Goal: Task Accomplishment & Management: Use online tool/utility

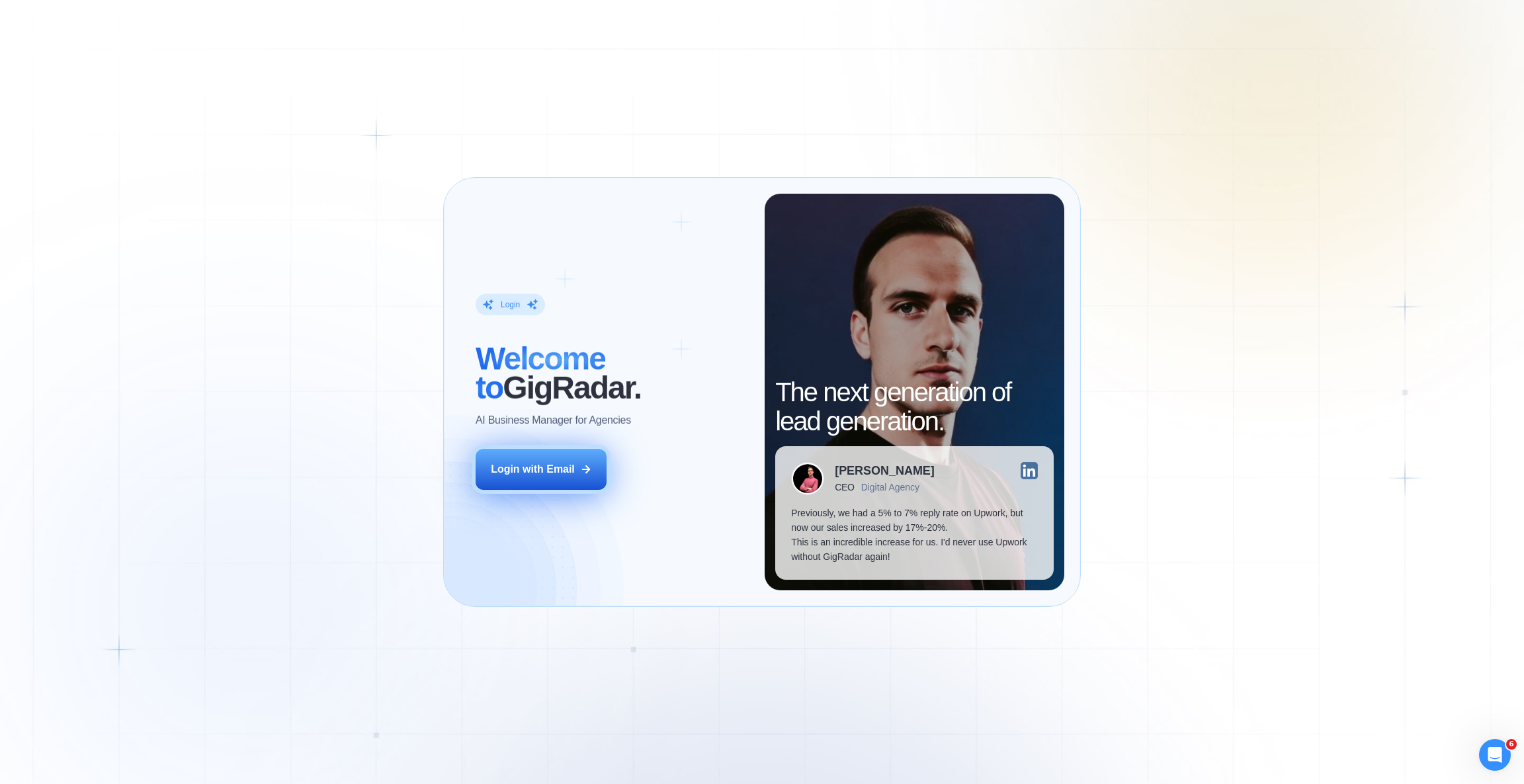
click at [562, 468] on div "Login with Email" at bounding box center [532, 469] width 84 height 15
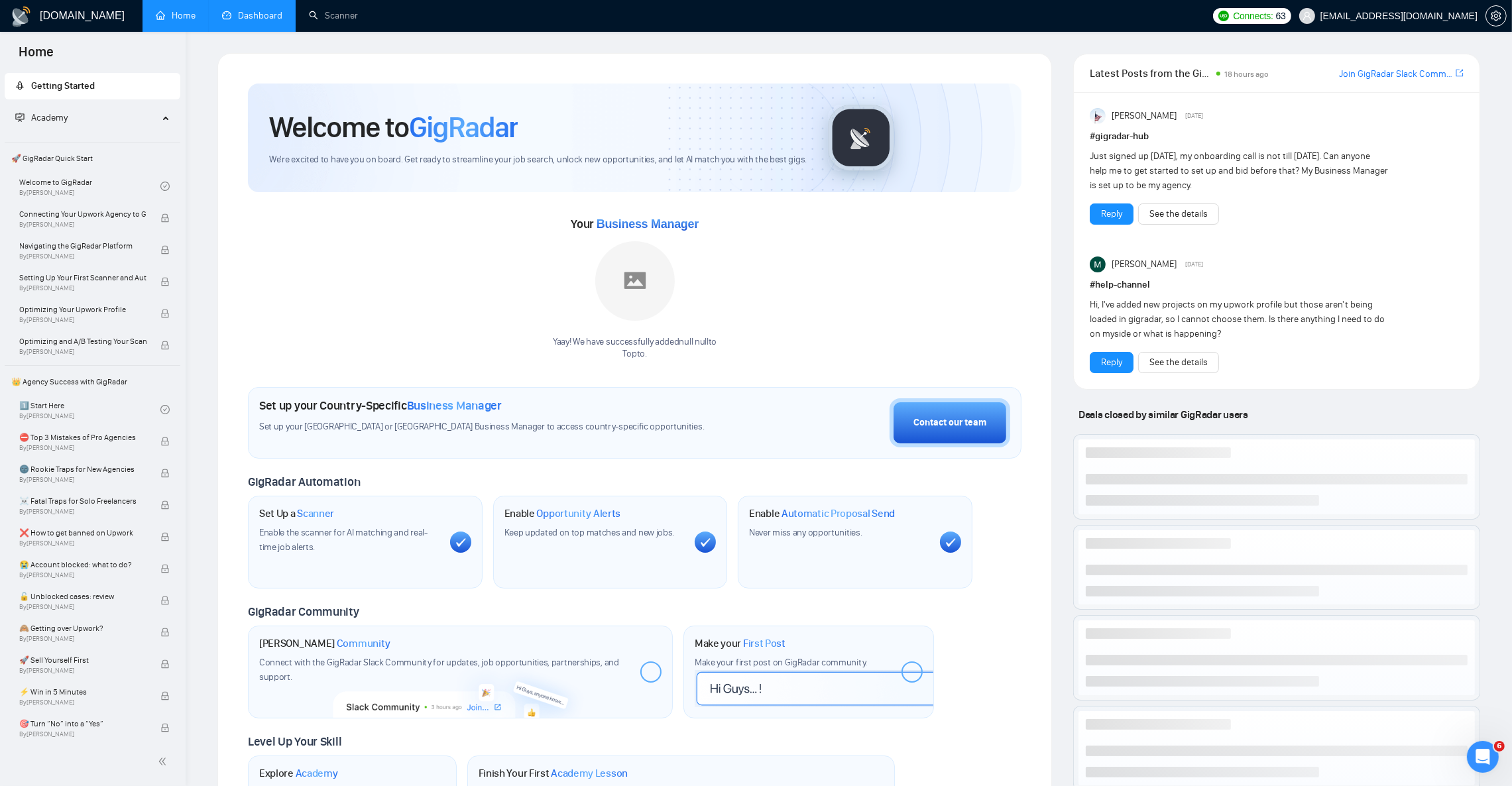
click at [254, 12] on link "Dashboard" at bounding box center [252, 15] width 60 height 11
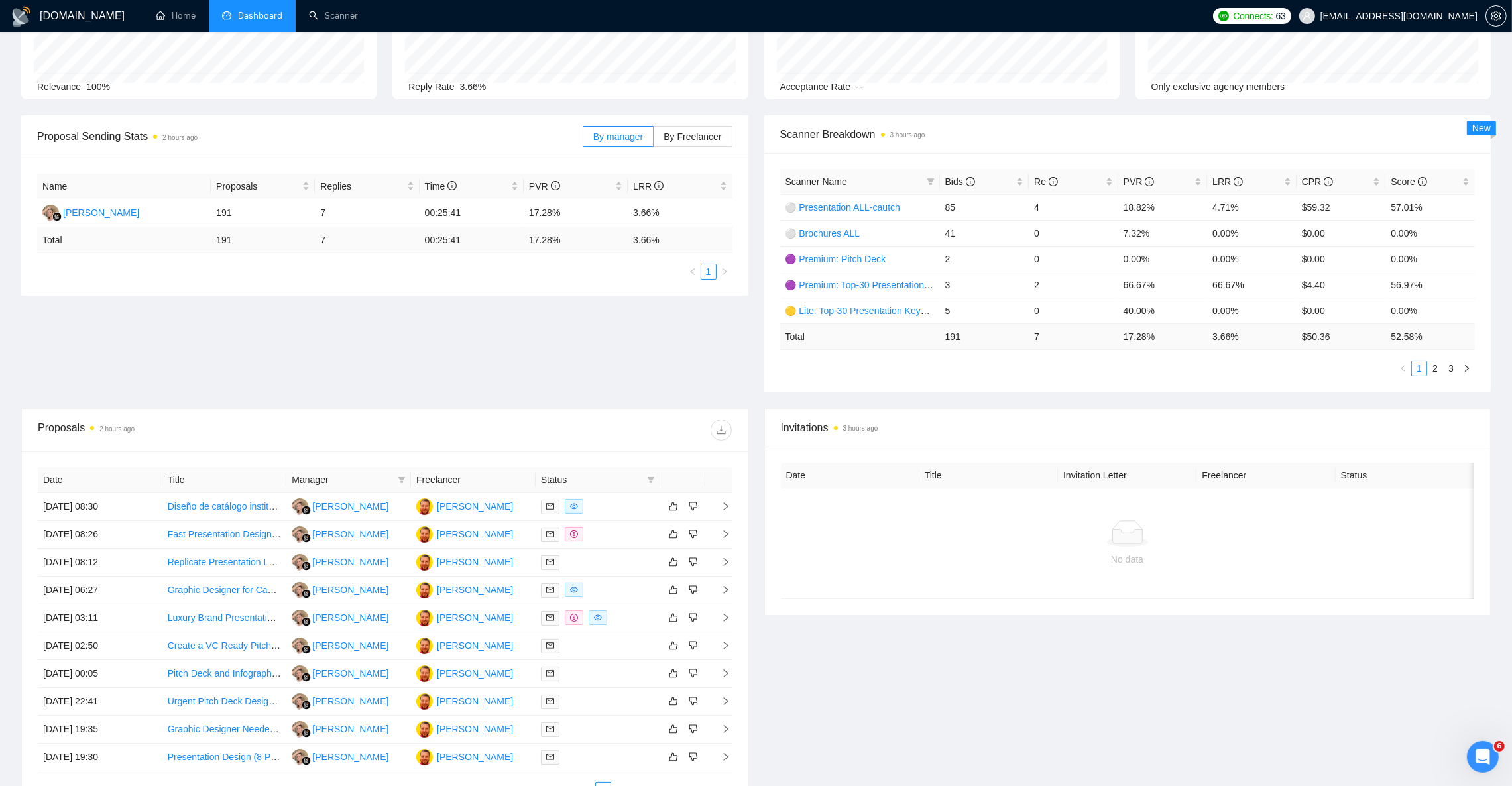
scroll to position [73, 0]
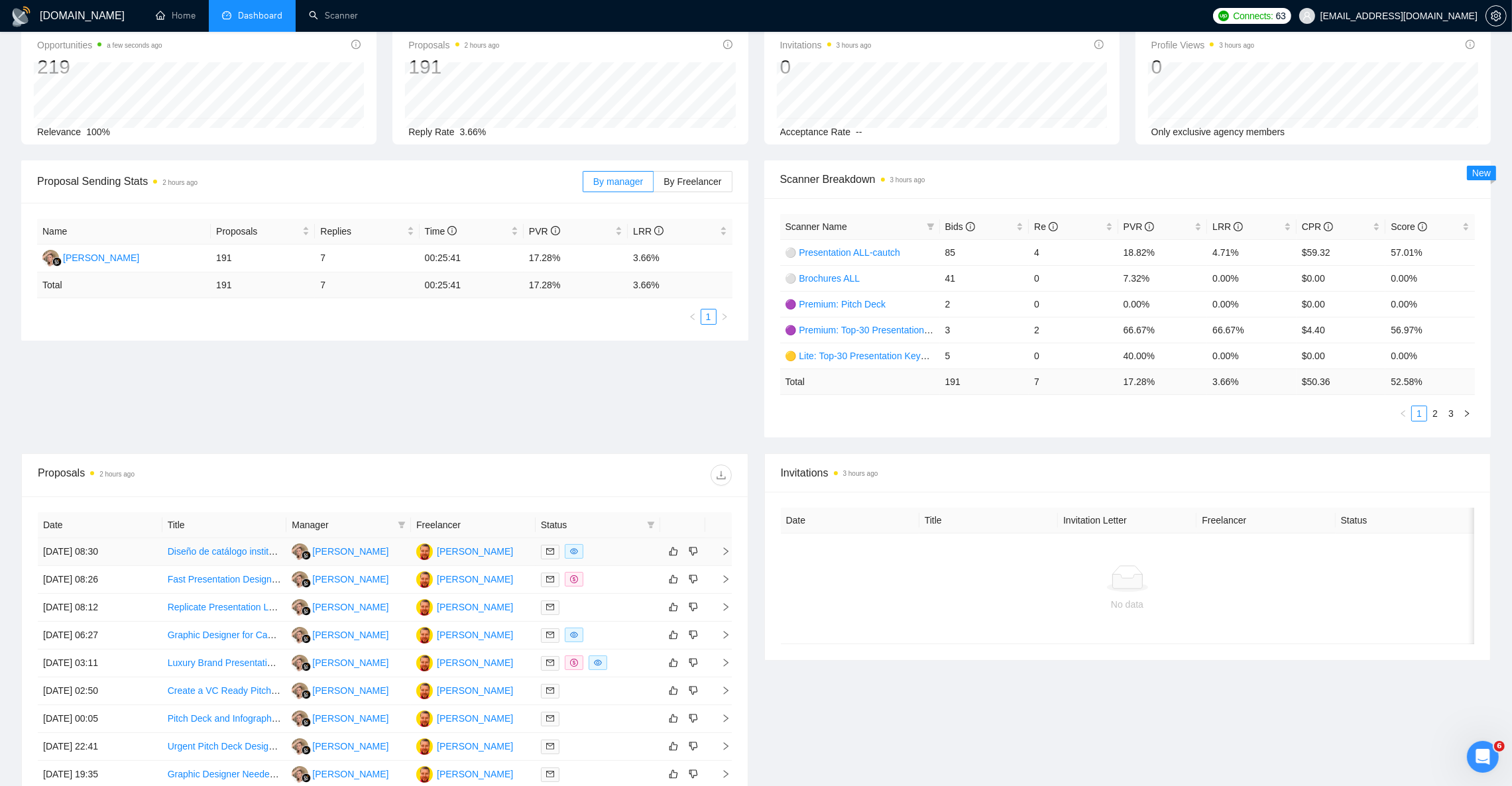
click at [241, 553] on link "Diseño de catálogo institucional, brochure y presentación corporativa" at bounding box center [309, 551] width 284 height 11
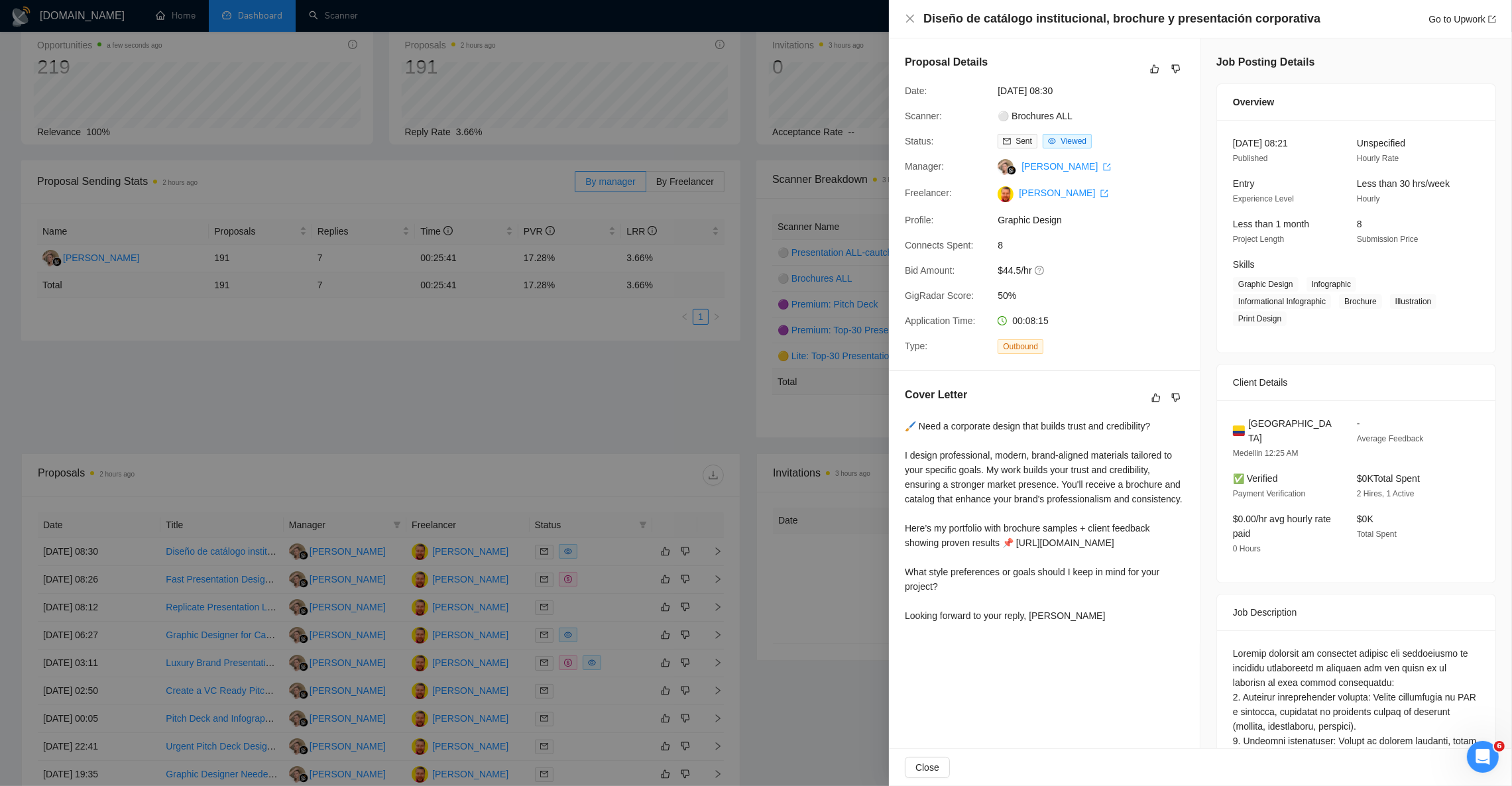
click at [329, 374] on div at bounding box center [756, 393] width 1512 height 786
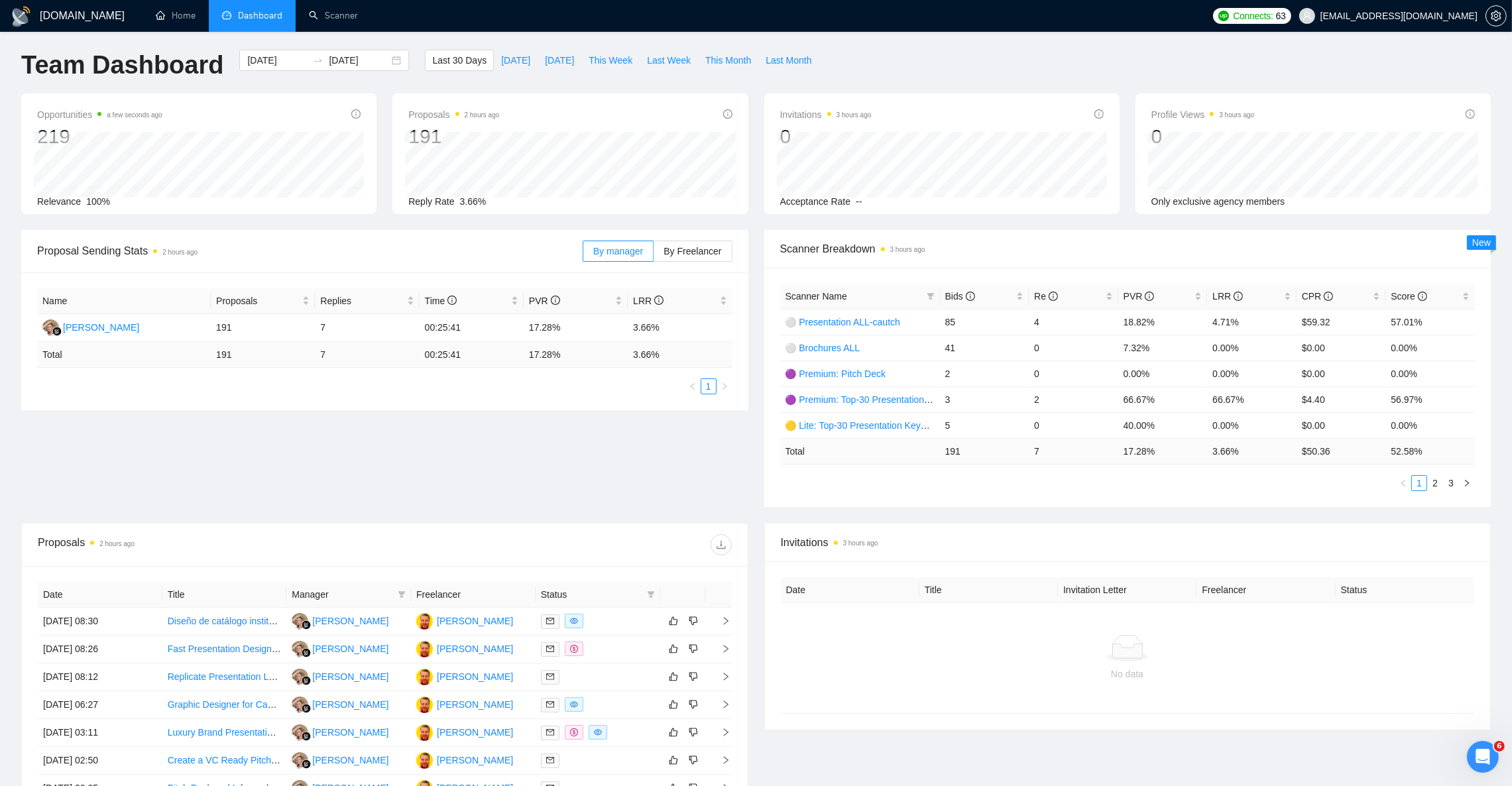
scroll to position [0, 0]
click at [331, 10] on link "Scanner" at bounding box center [333, 15] width 49 height 11
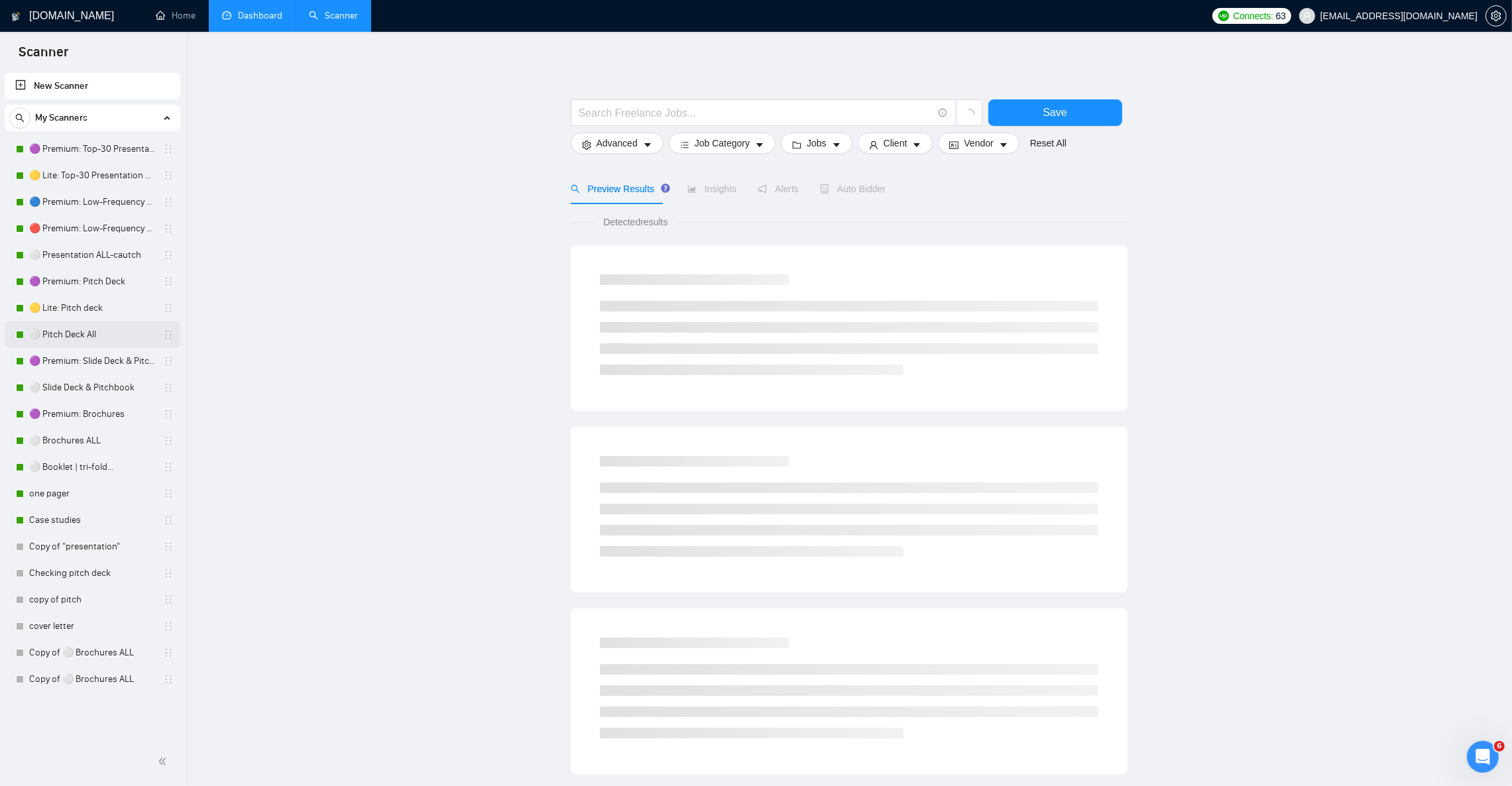
click at [81, 340] on link "⚪ Pitch Deck All" at bounding box center [92, 335] width 126 height 27
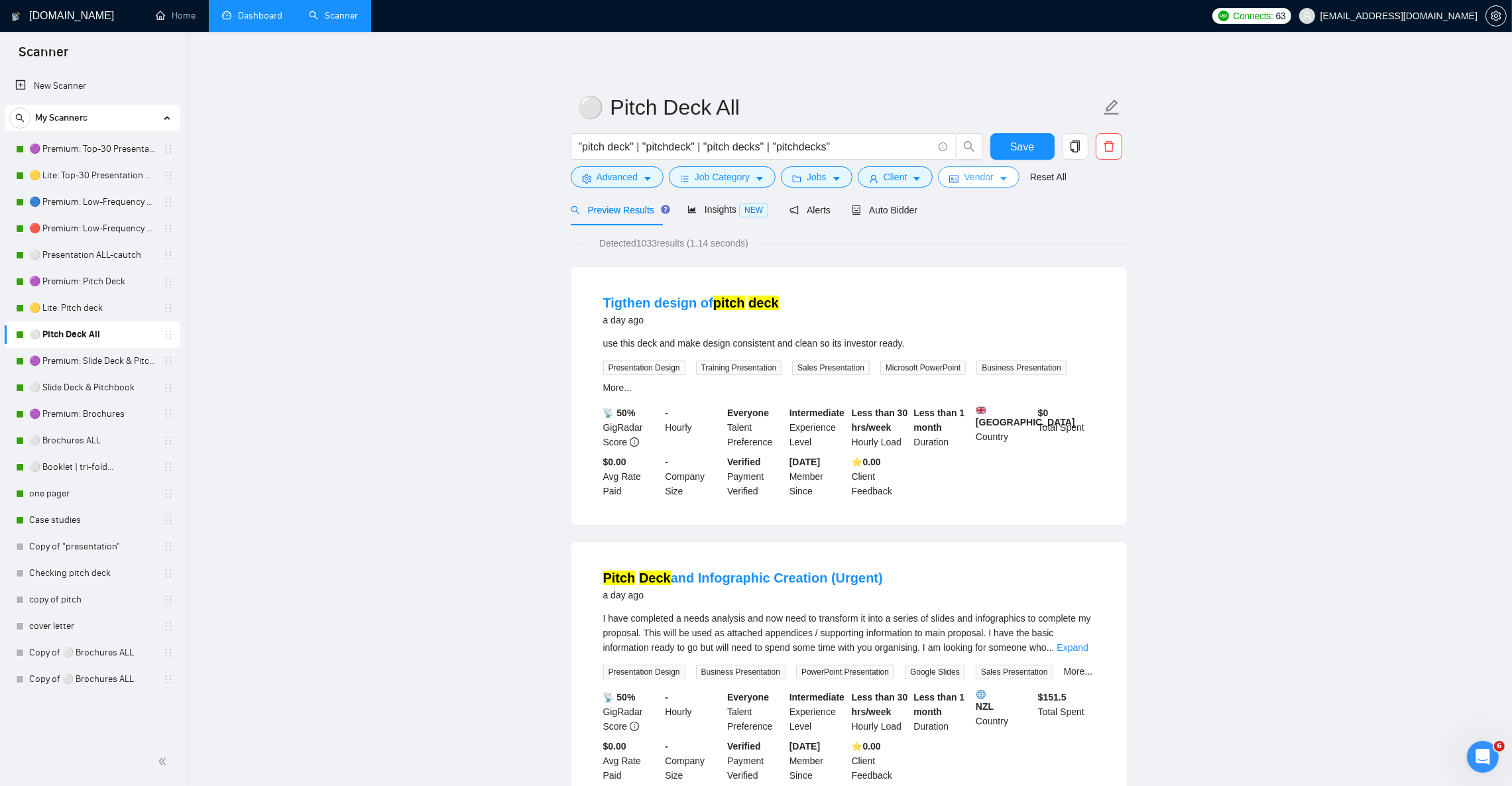
click at [973, 178] on span "Vendor" at bounding box center [979, 177] width 29 height 15
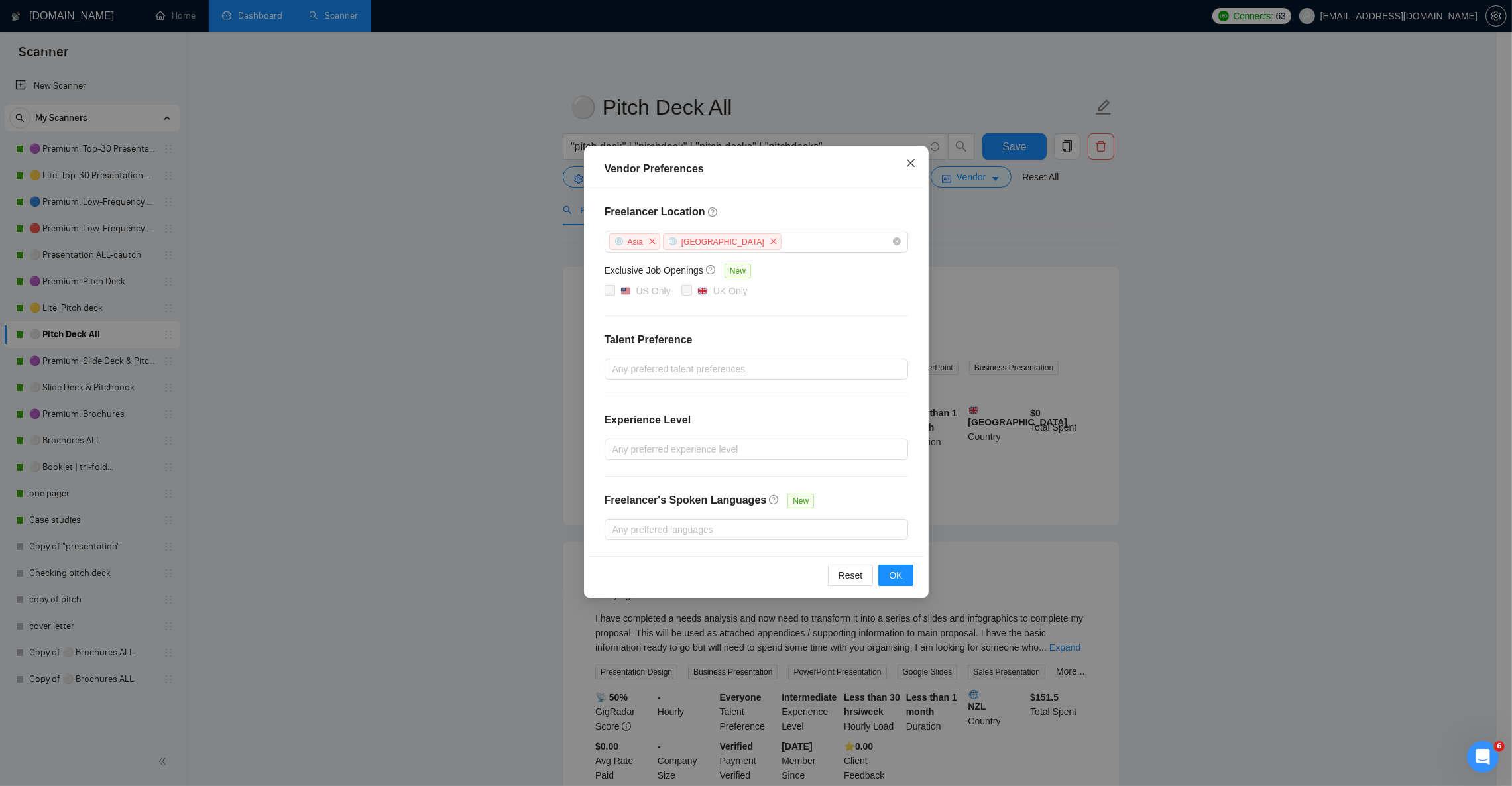
click at [910, 162] on icon "close" at bounding box center [911, 163] width 11 height 11
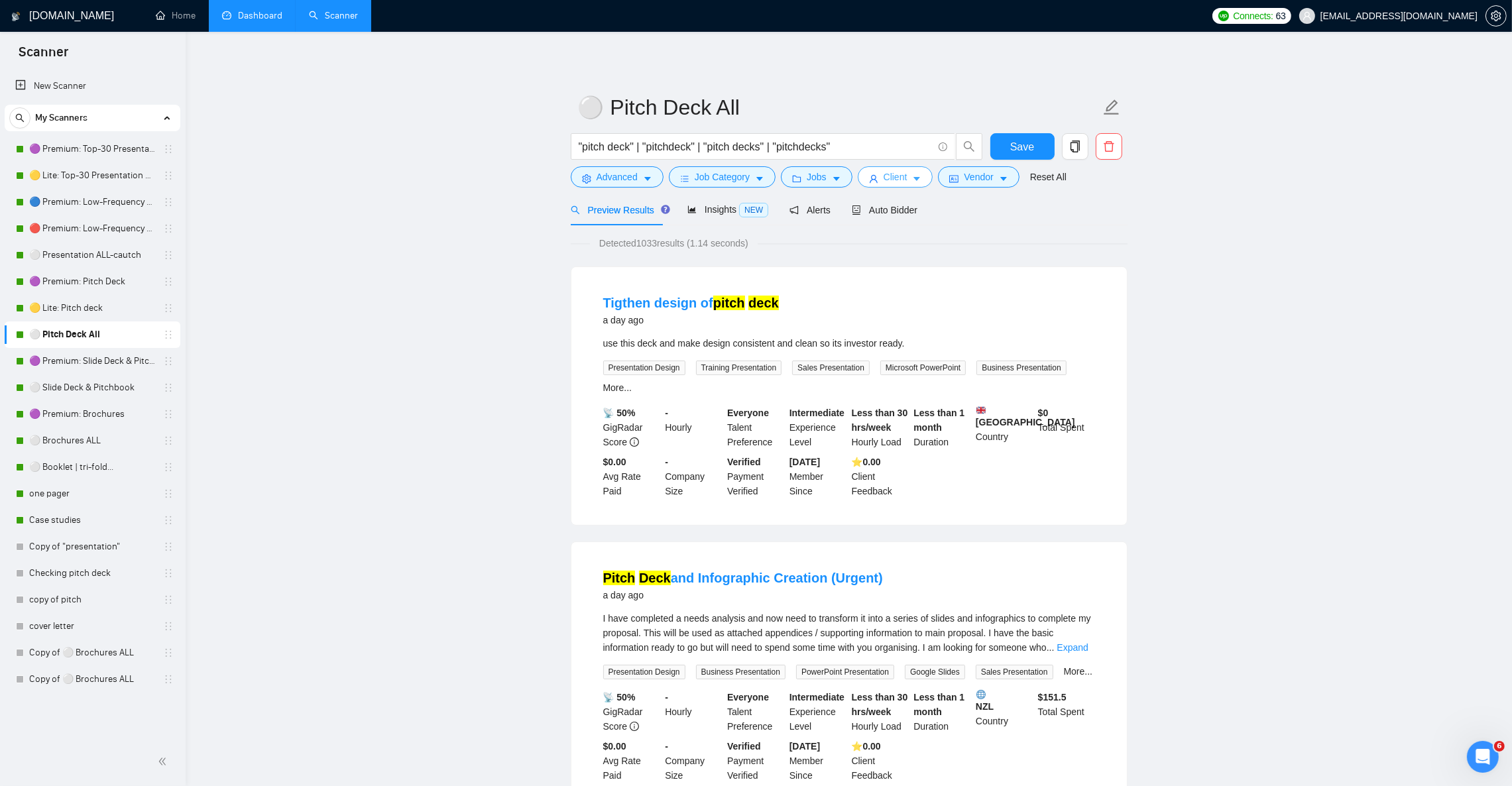
click at [906, 179] on button "Client" at bounding box center [896, 177] width 76 height 21
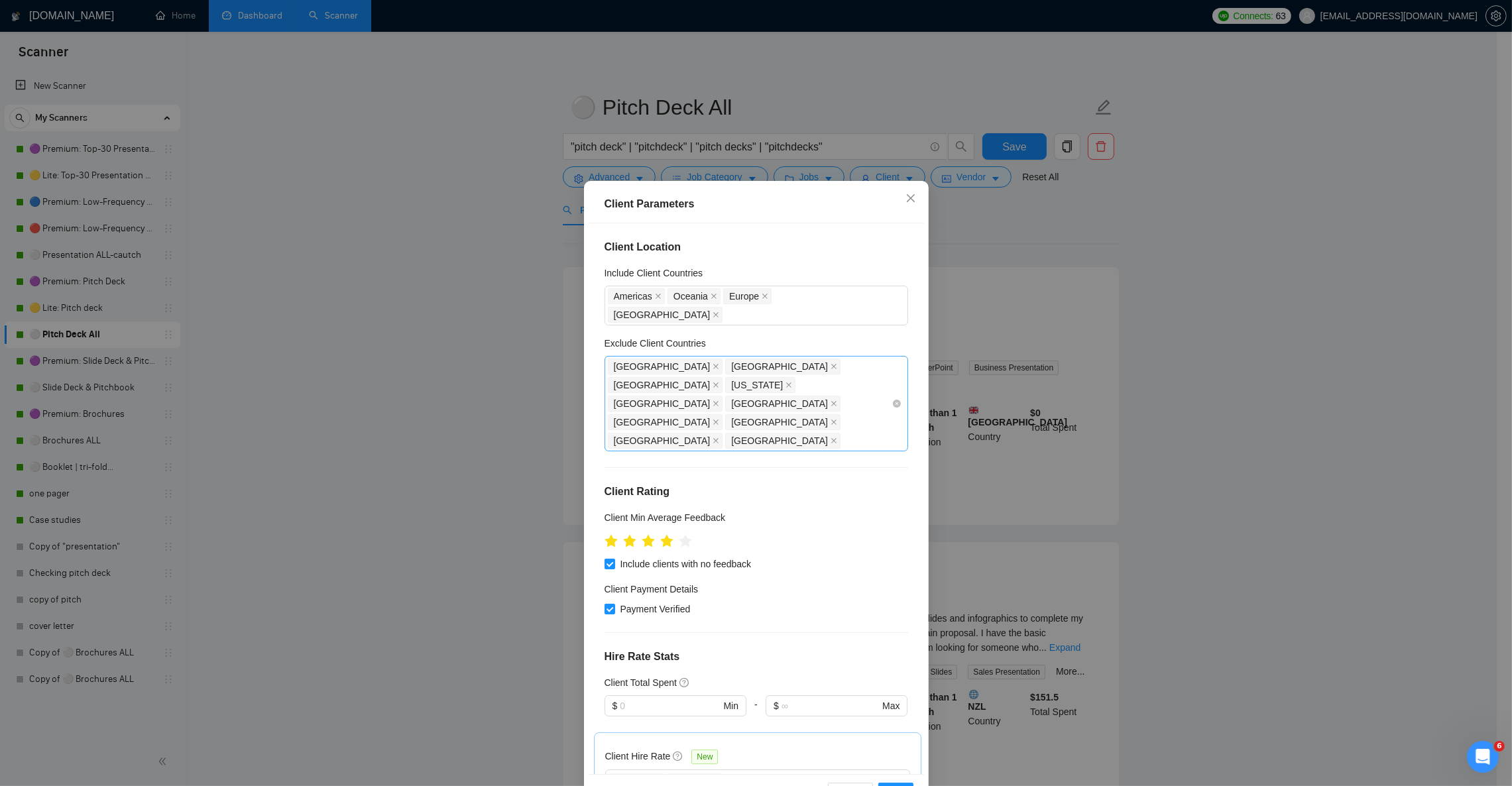
click at [727, 389] on div "[GEOGRAPHIC_DATA] [GEOGRAPHIC_DATA] [GEOGRAPHIC_DATA] [US_STATE] [GEOGRAPHIC_DA…" at bounding box center [749, 404] width 284 height 93
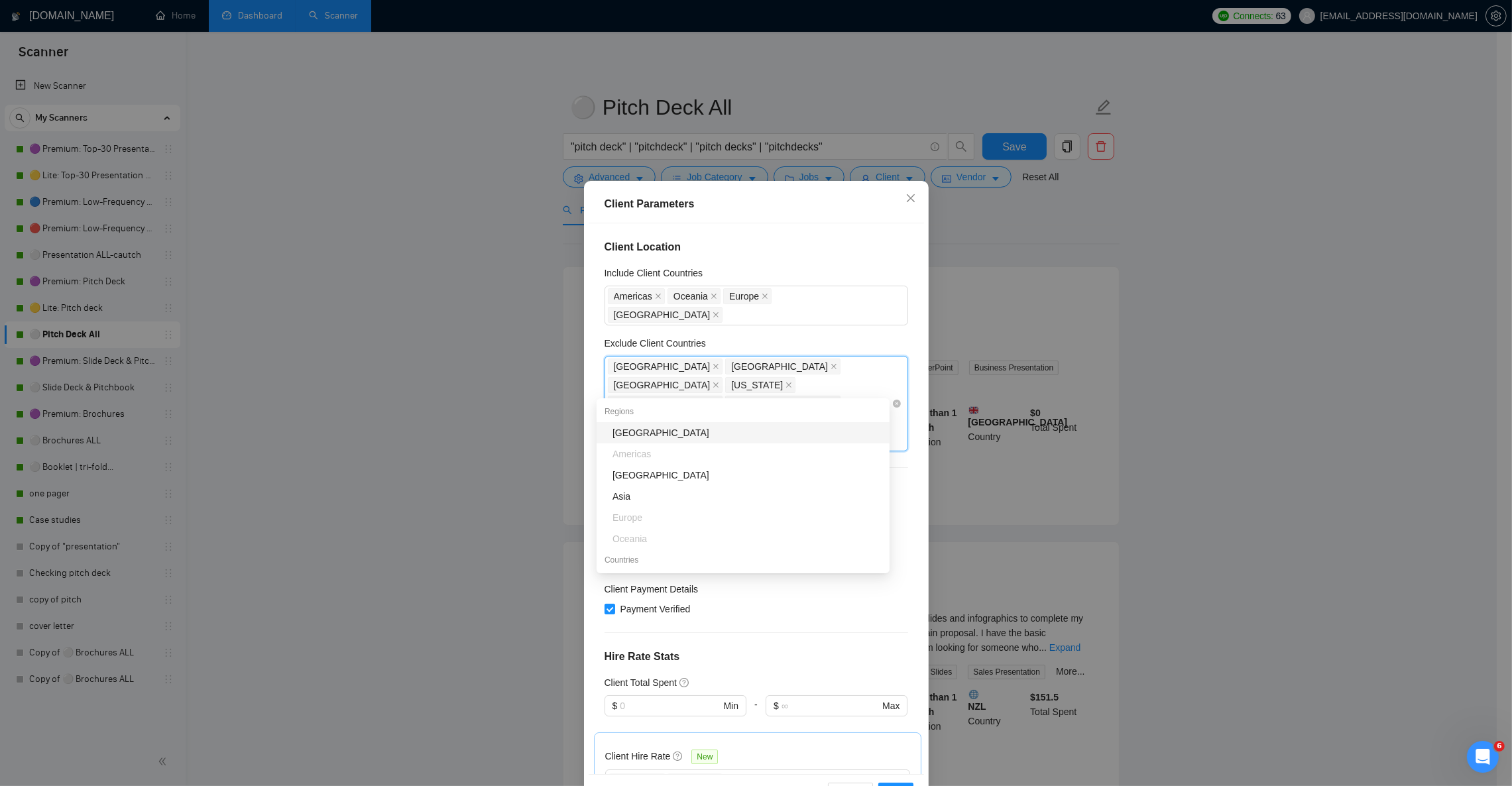
paste input "[GEOGRAPHIC_DATA]"
type input "[GEOGRAPHIC_DATA]"
click at [675, 426] on div "[GEOGRAPHIC_DATA]" at bounding box center [747, 433] width 269 height 15
click at [796, 385] on div "[GEOGRAPHIC_DATA] [GEOGRAPHIC_DATA] [GEOGRAPHIC_DATA] [US_STATE] [GEOGRAPHIC_DA…" at bounding box center [749, 413] width 284 height 112
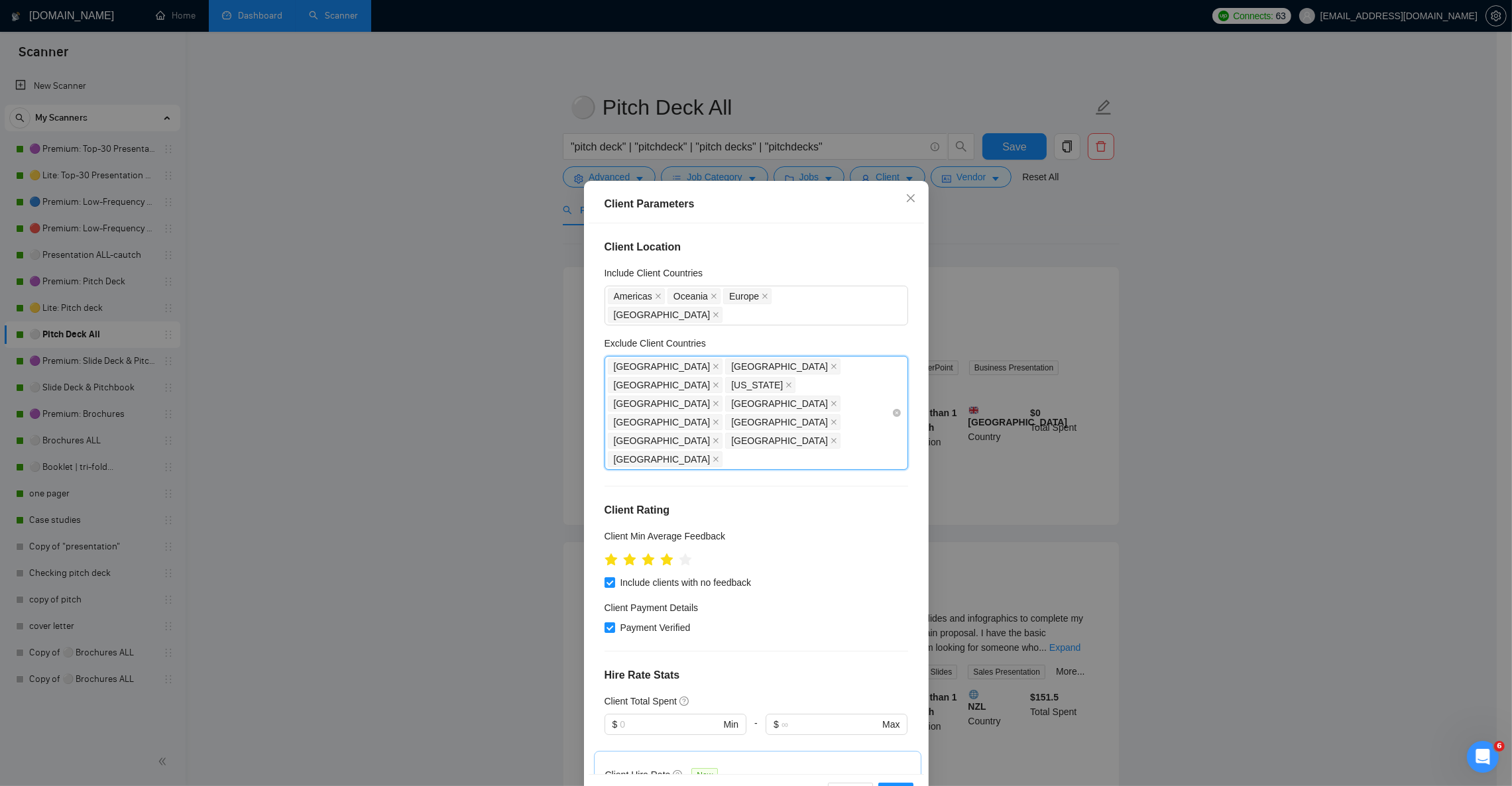
type input "s"
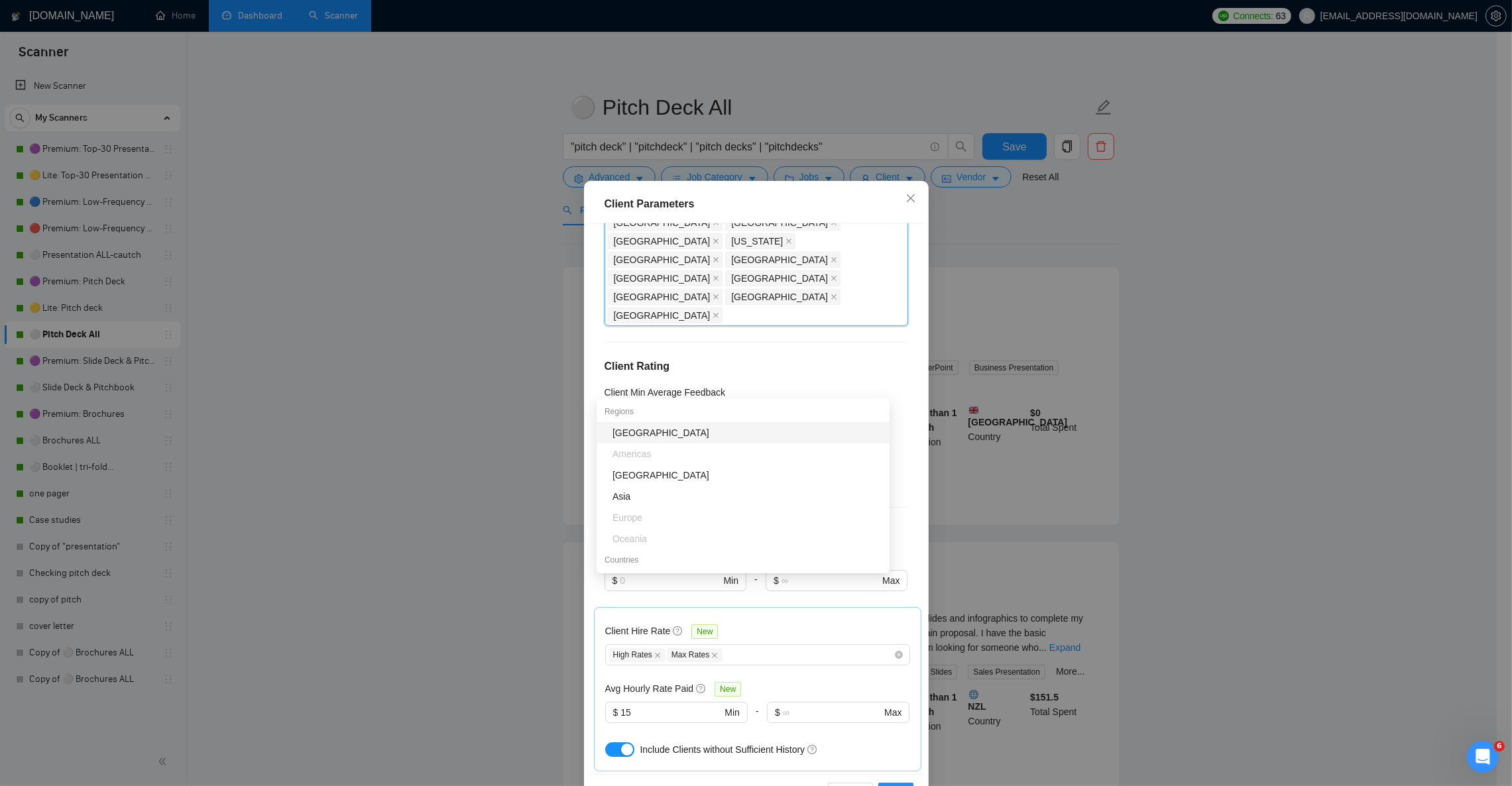
scroll to position [199, 0]
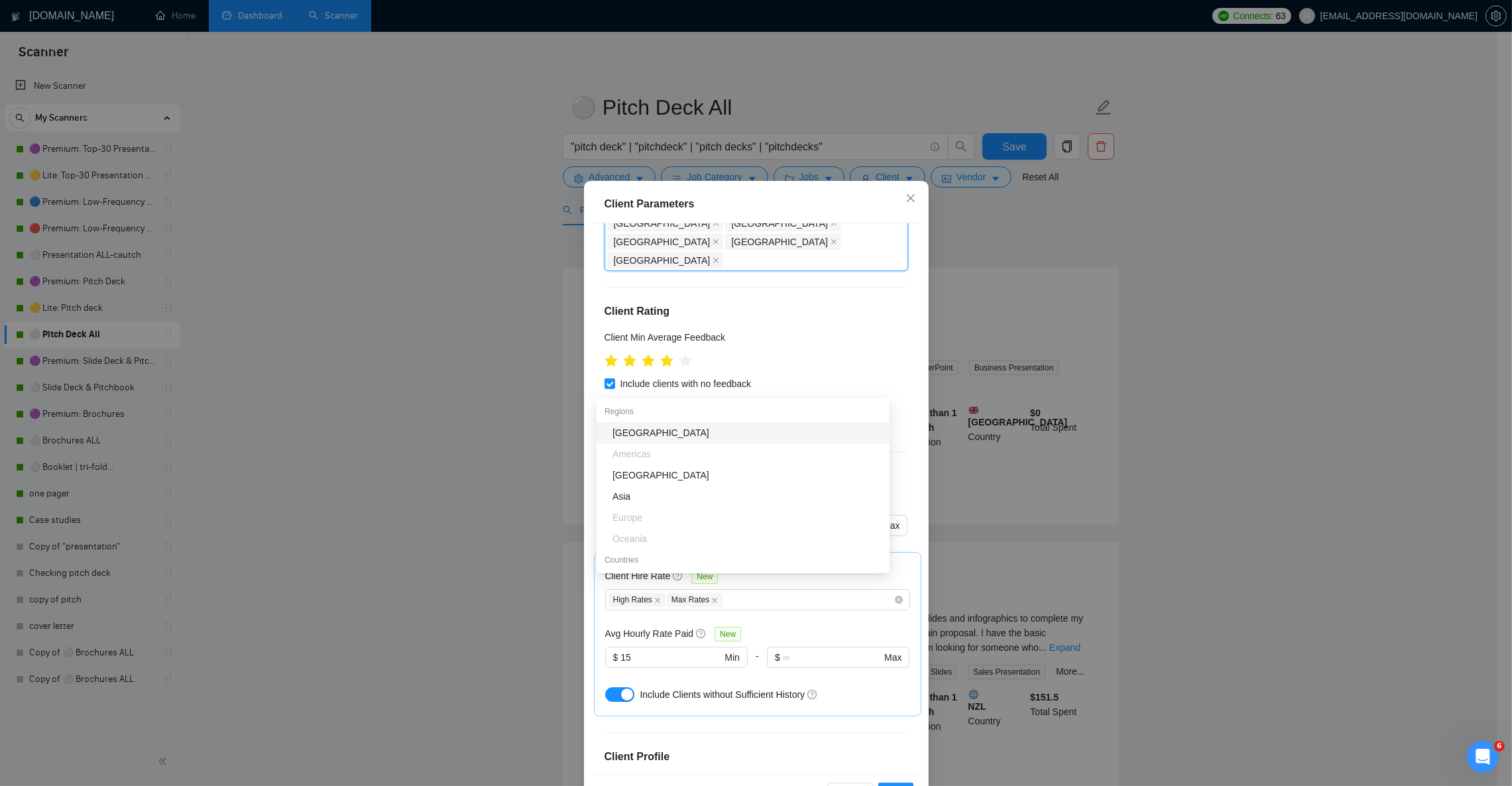
click at [903, 330] on div "Client Location Include Client Countries [GEOGRAPHIC_DATA] [GEOGRAPHIC_DATA] [G…" at bounding box center [756, 498] width 335 height 550
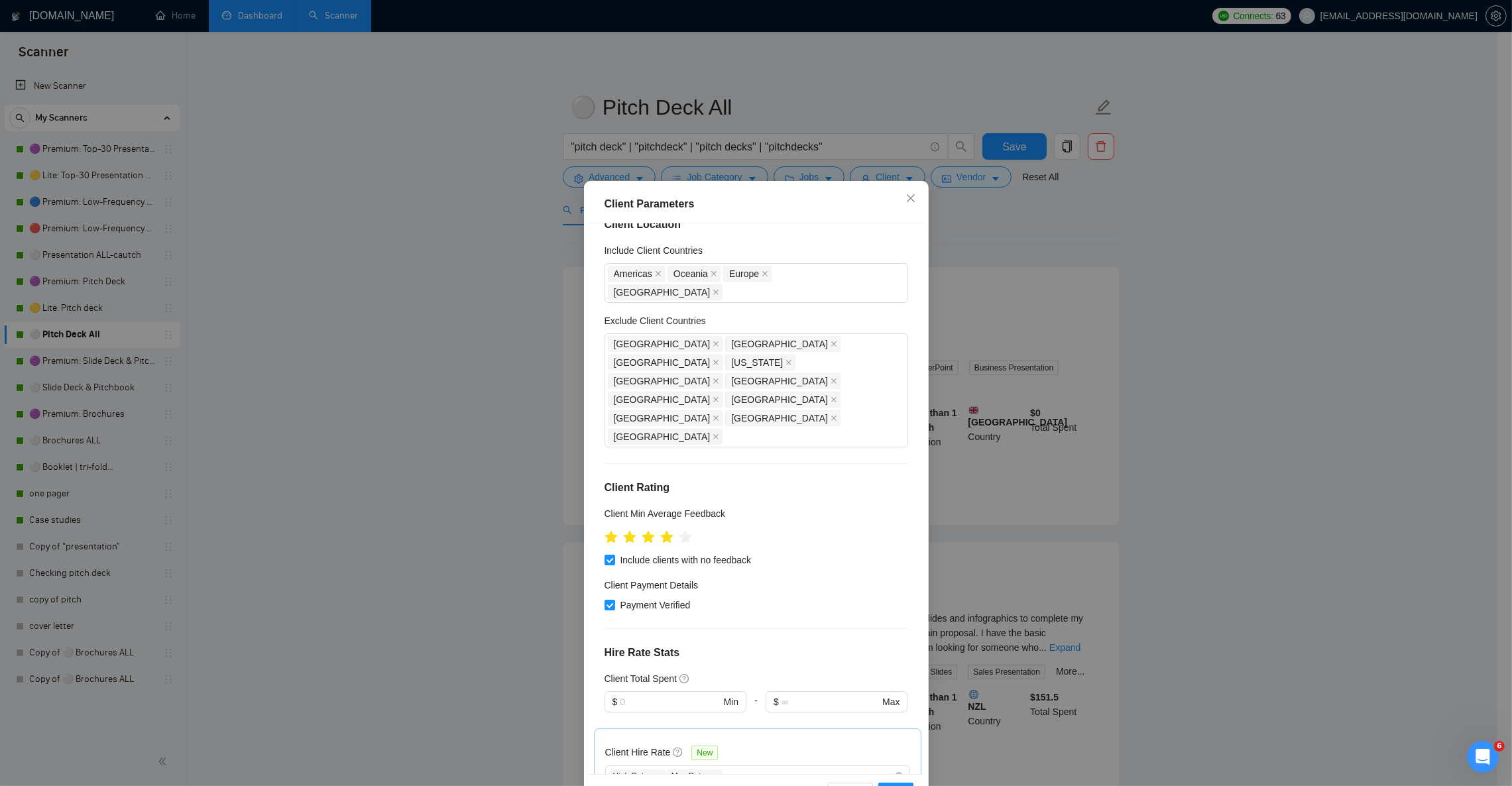
scroll to position [0, 0]
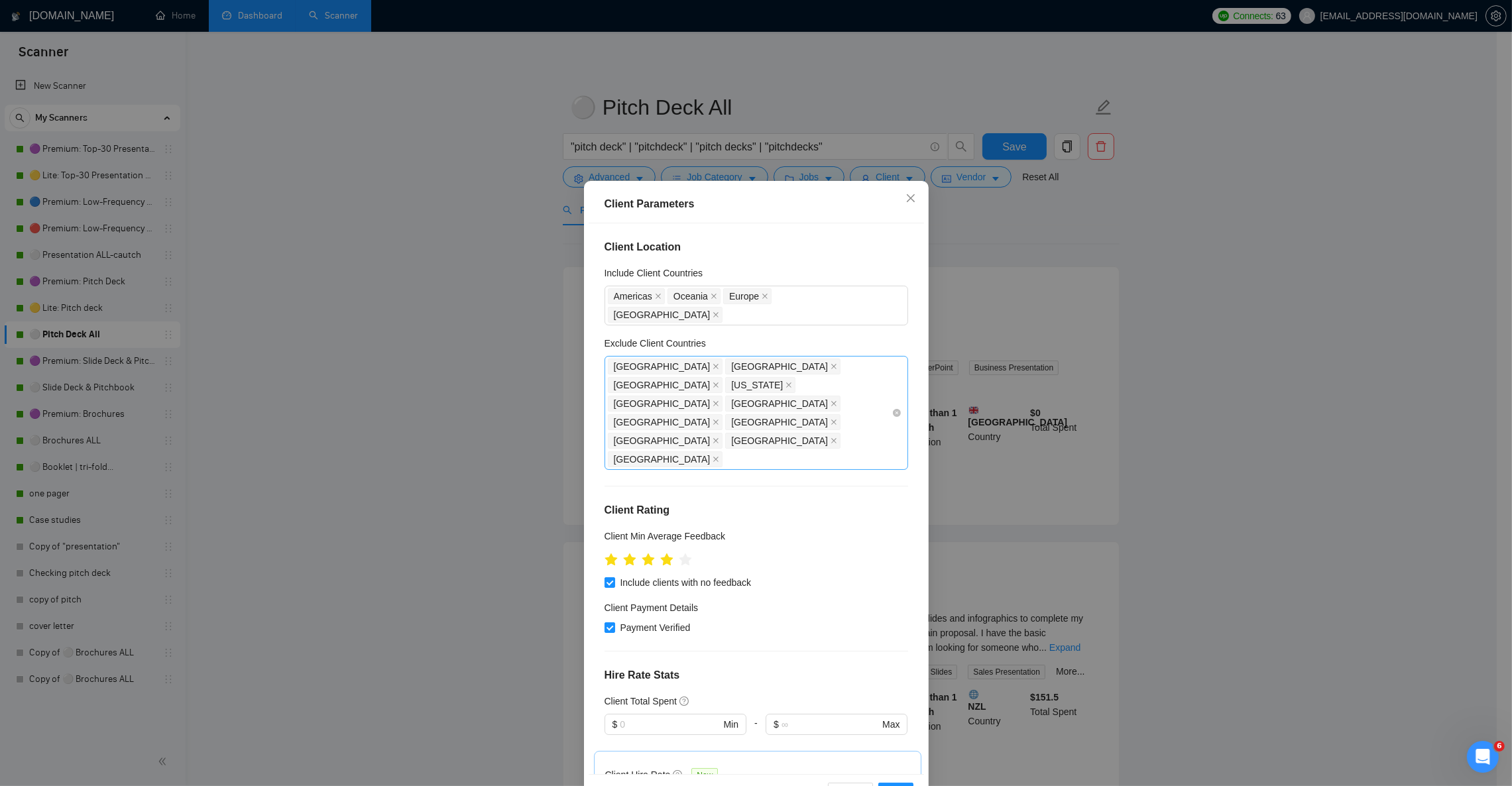
click at [803, 394] on div "[GEOGRAPHIC_DATA] [GEOGRAPHIC_DATA] [GEOGRAPHIC_DATA] [US_STATE] [GEOGRAPHIC_DA…" at bounding box center [749, 413] width 284 height 112
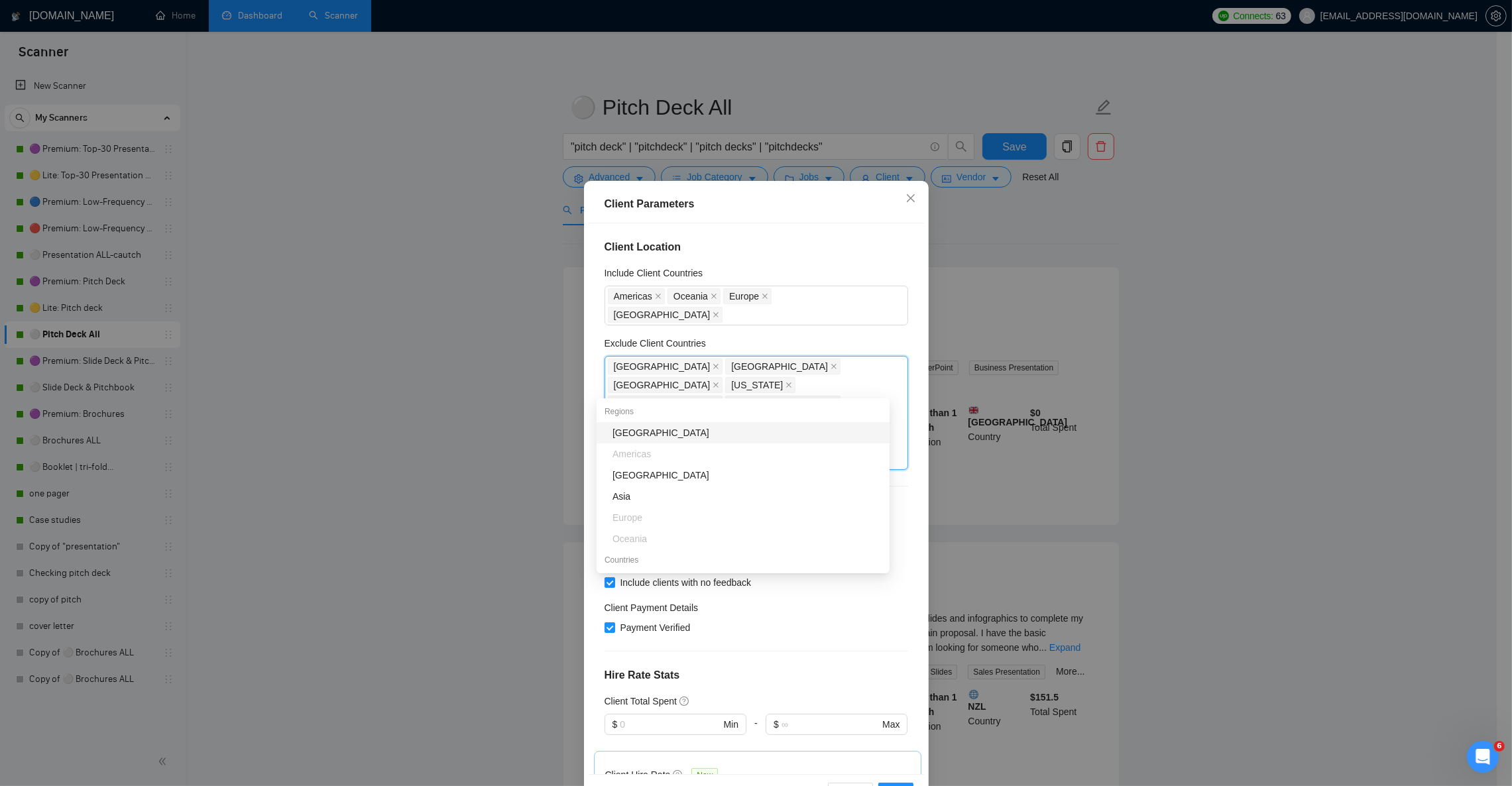
type input "i"
type input "s"
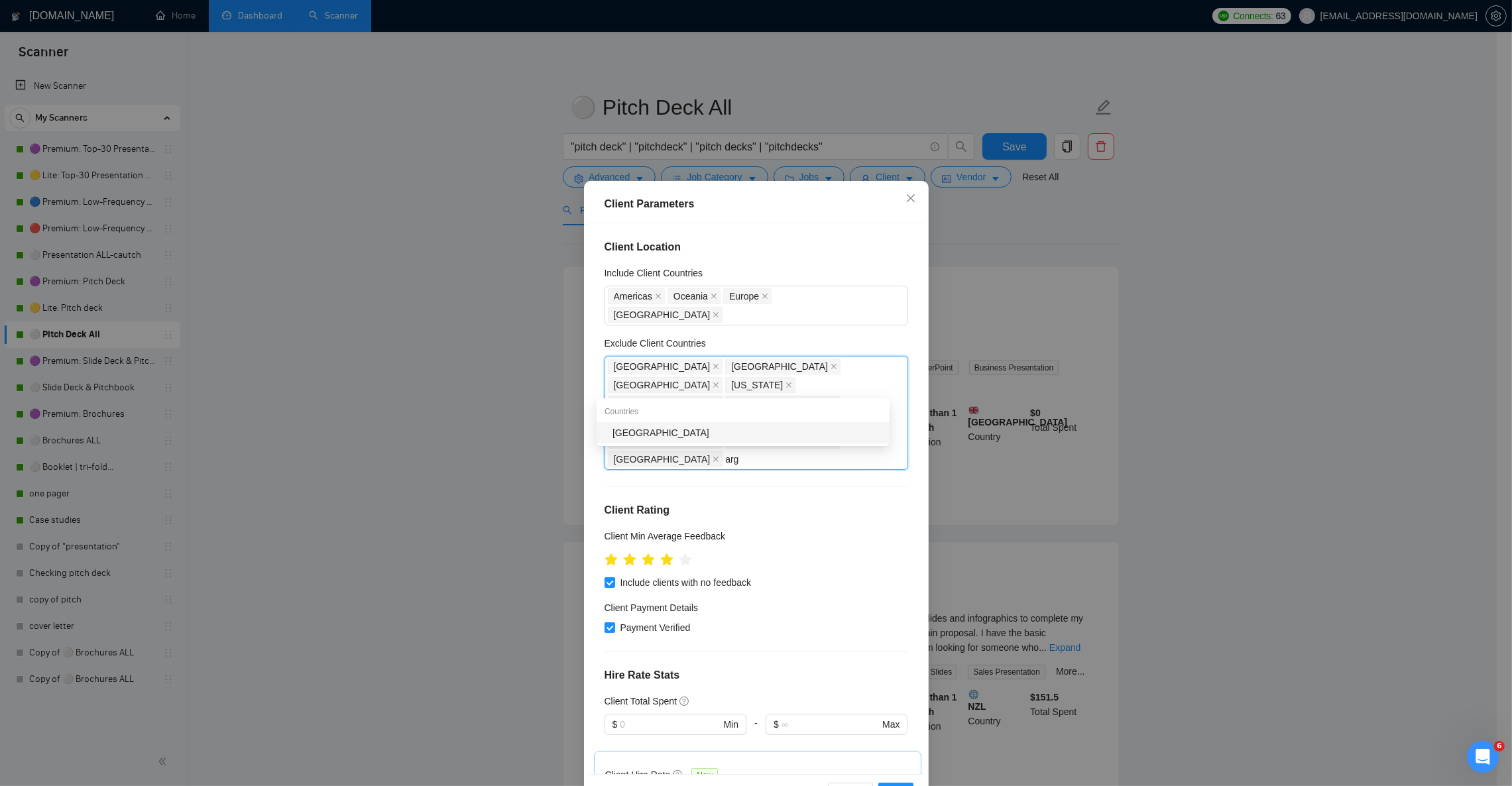
type input "ar"
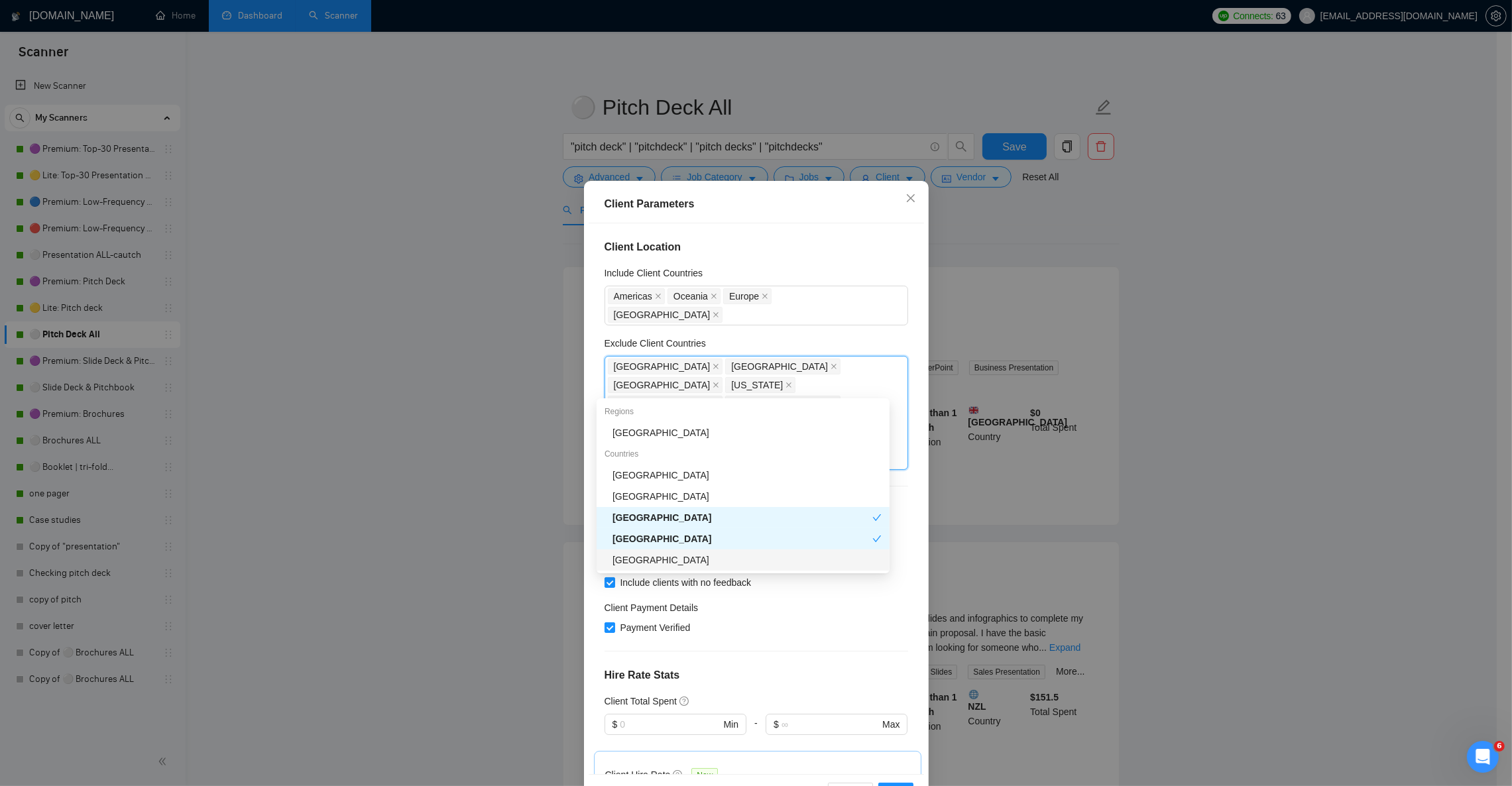
click at [663, 557] on div "[GEOGRAPHIC_DATA]" at bounding box center [747, 560] width 269 height 15
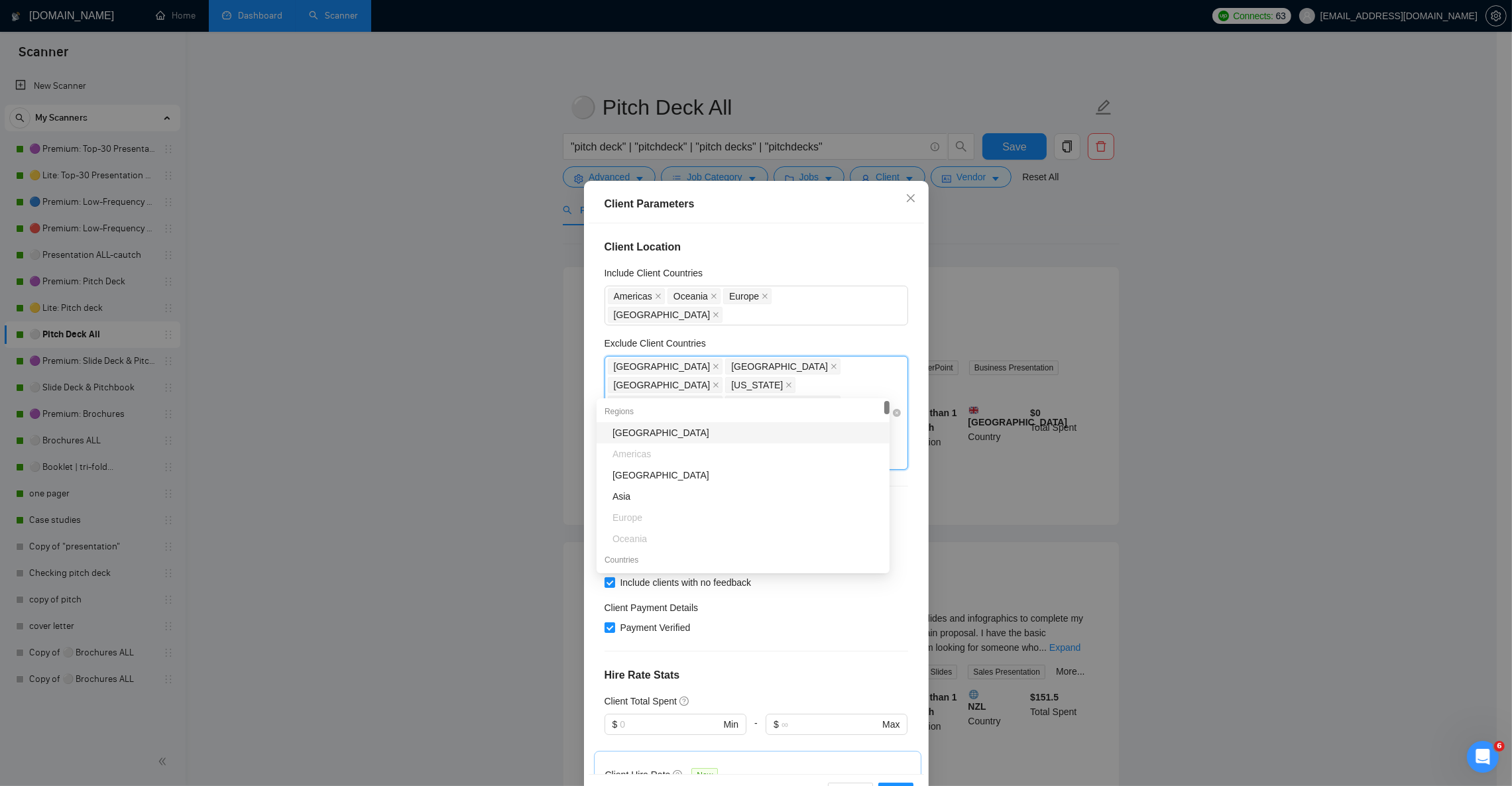
click at [849, 385] on div "[GEOGRAPHIC_DATA] [GEOGRAPHIC_DATA] [GEOGRAPHIC_DATA] [US_STATE] [GEOGRAPHIC_DA…" at bounding box center [749, 413] width 284 height 112
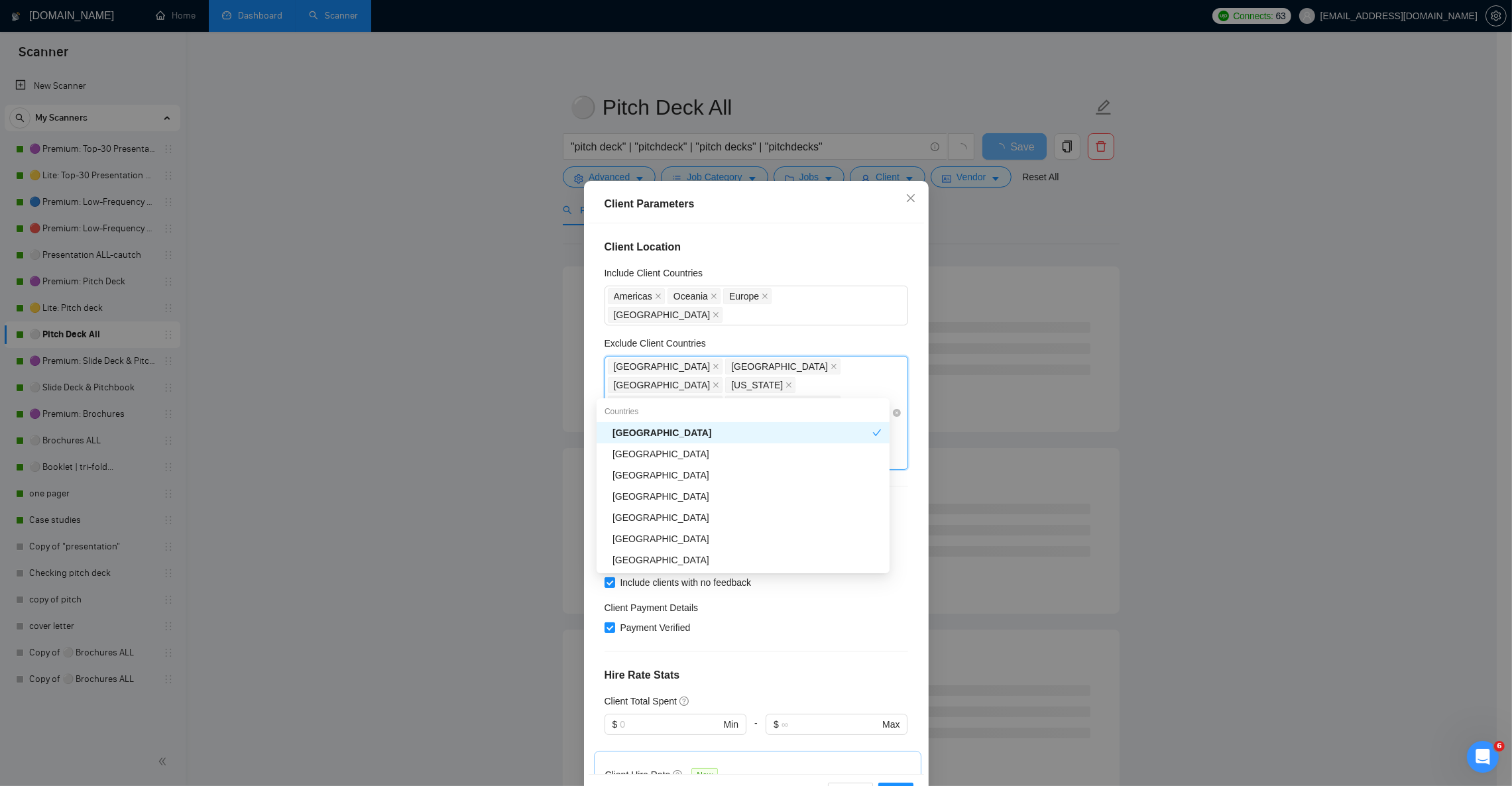
type input "bol"
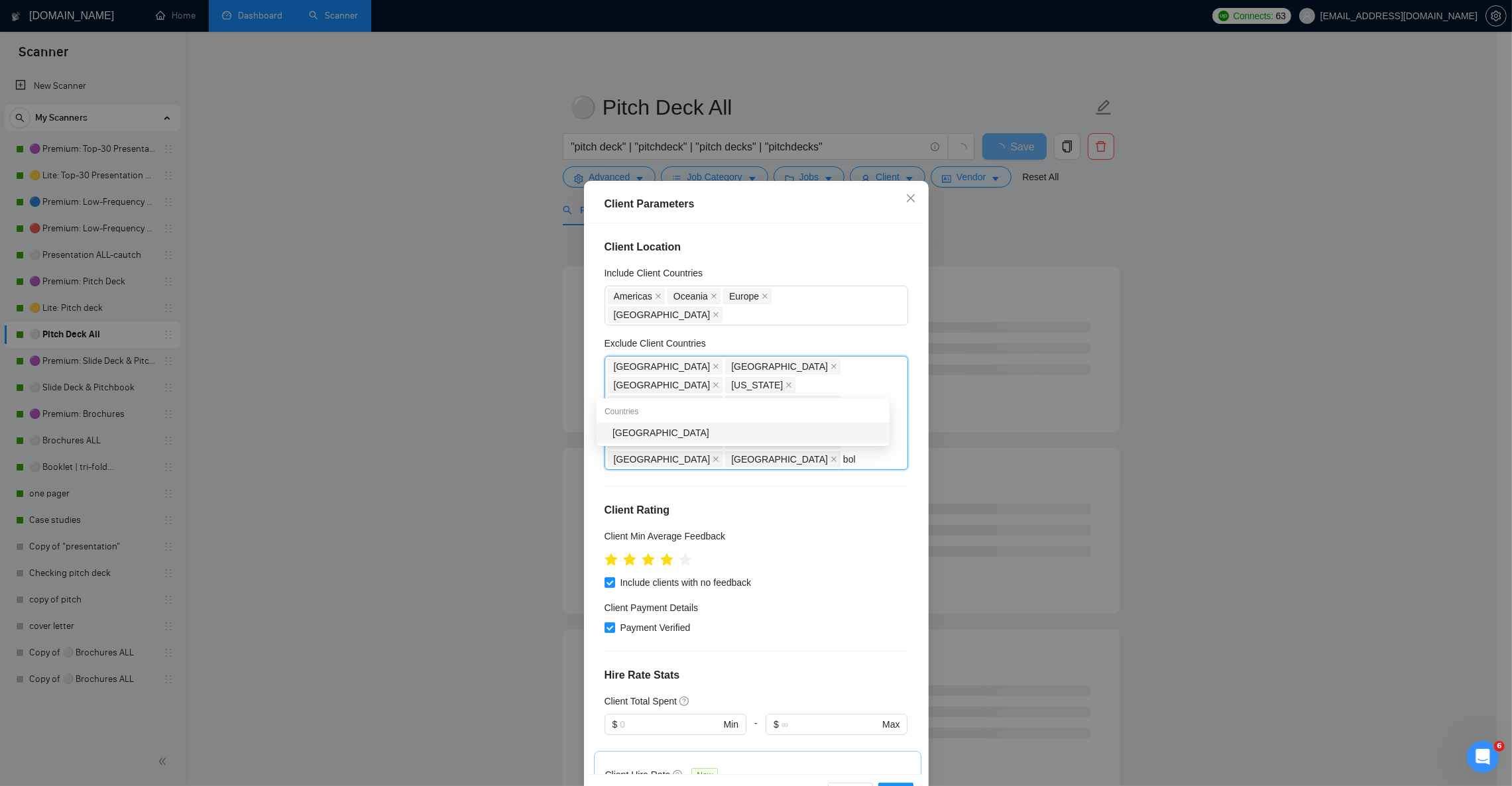
click at [747, 426] on div "[GEOGRAPHIC_DATA]" at bounding box center [747, 433] width 269 height 15
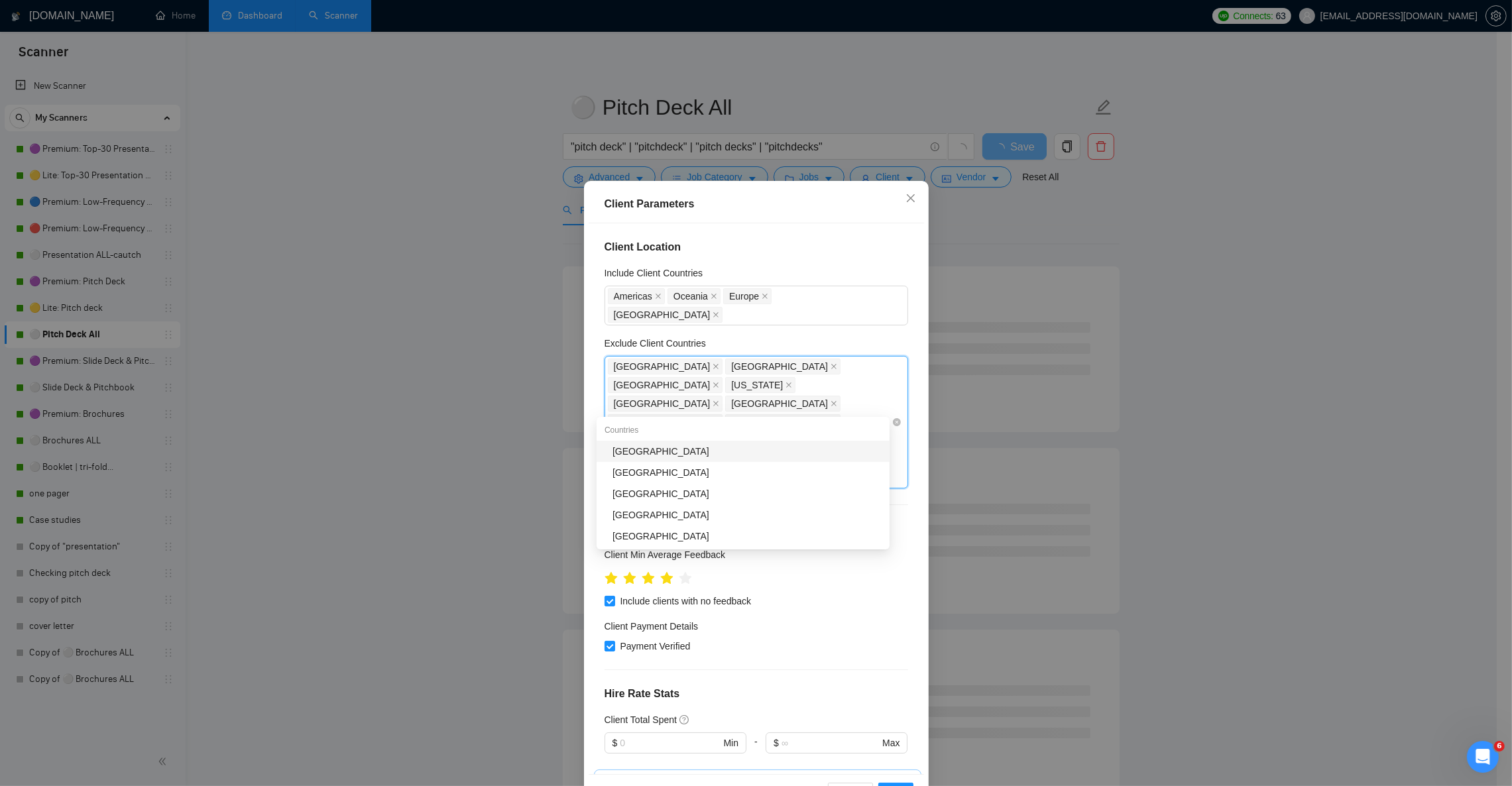
type input "bra"
click at [690, 447] on div "[GEOGRAPHIC_DATA]" at bounding box center [747, 451] width 269 height 15
click at [888, 316] on div "Client Location Include Client Countries [GEOGRAPHIC_DATA] [GEOGRAPHIC_DATA] [G…" at bounding box center [756, 498] width 335 height 550
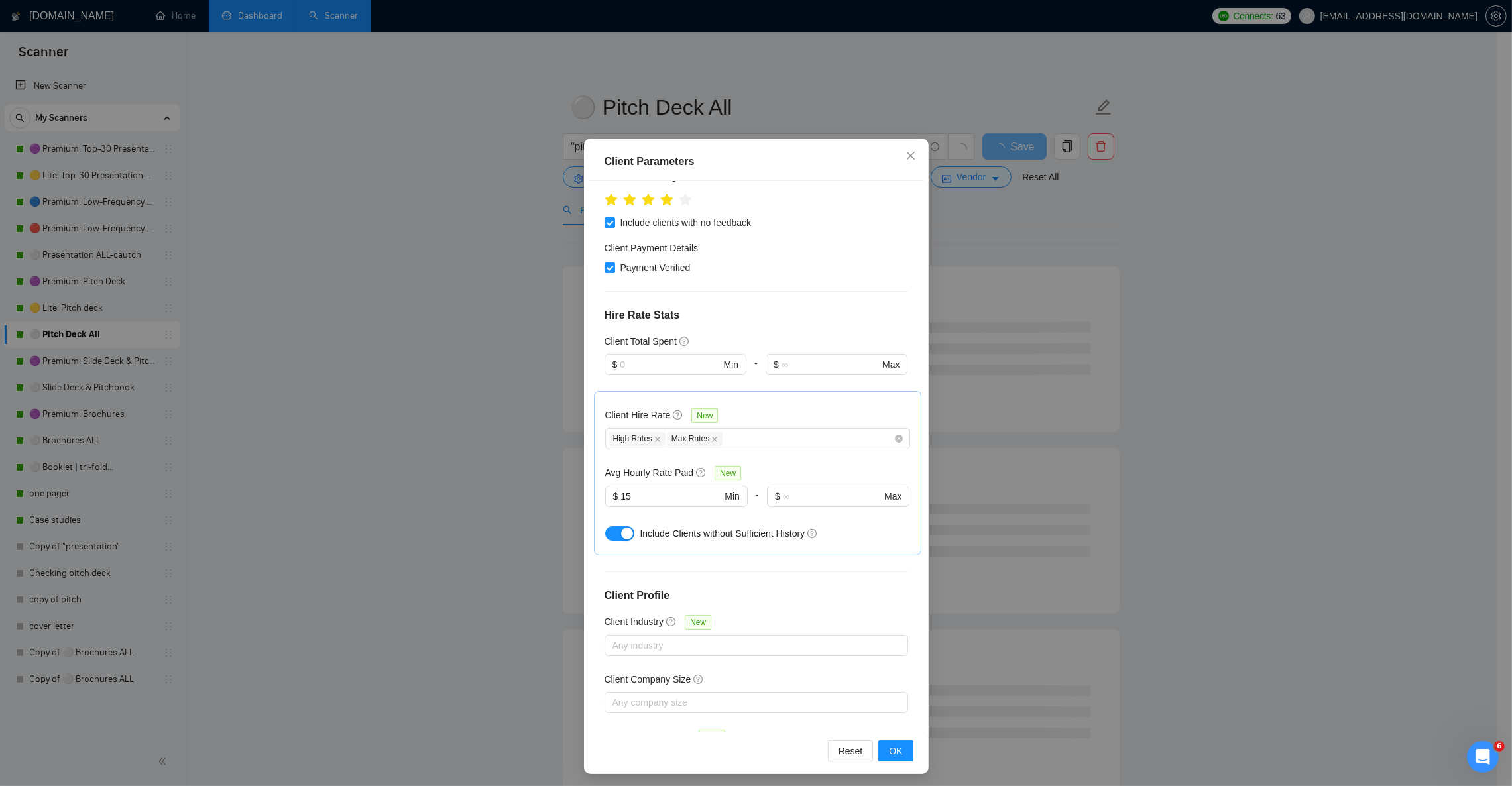
scroll to position [46, 0]
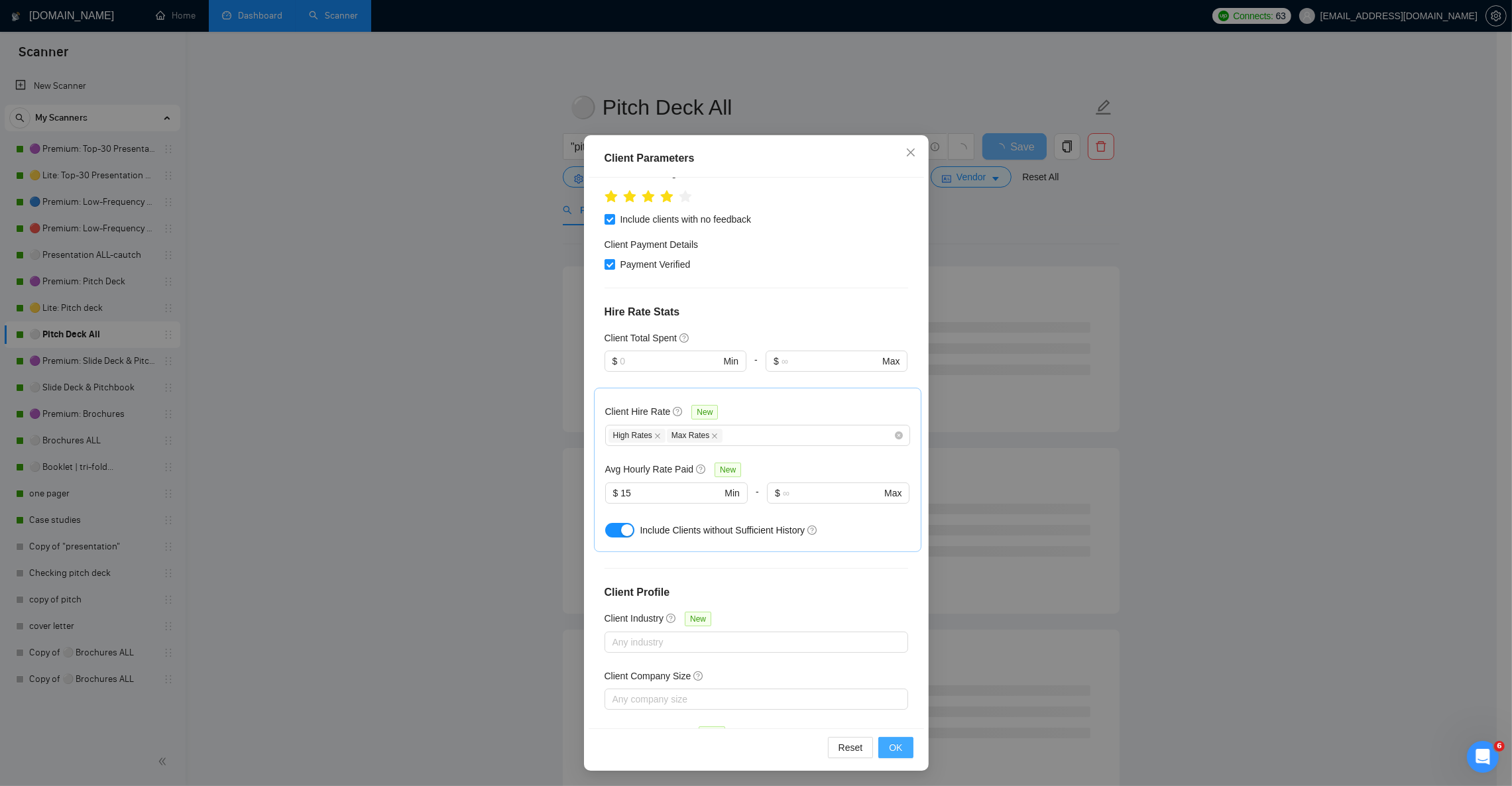
click at [889, 747] on span "OK" at bounding box center [896, 747] width 13 height 15
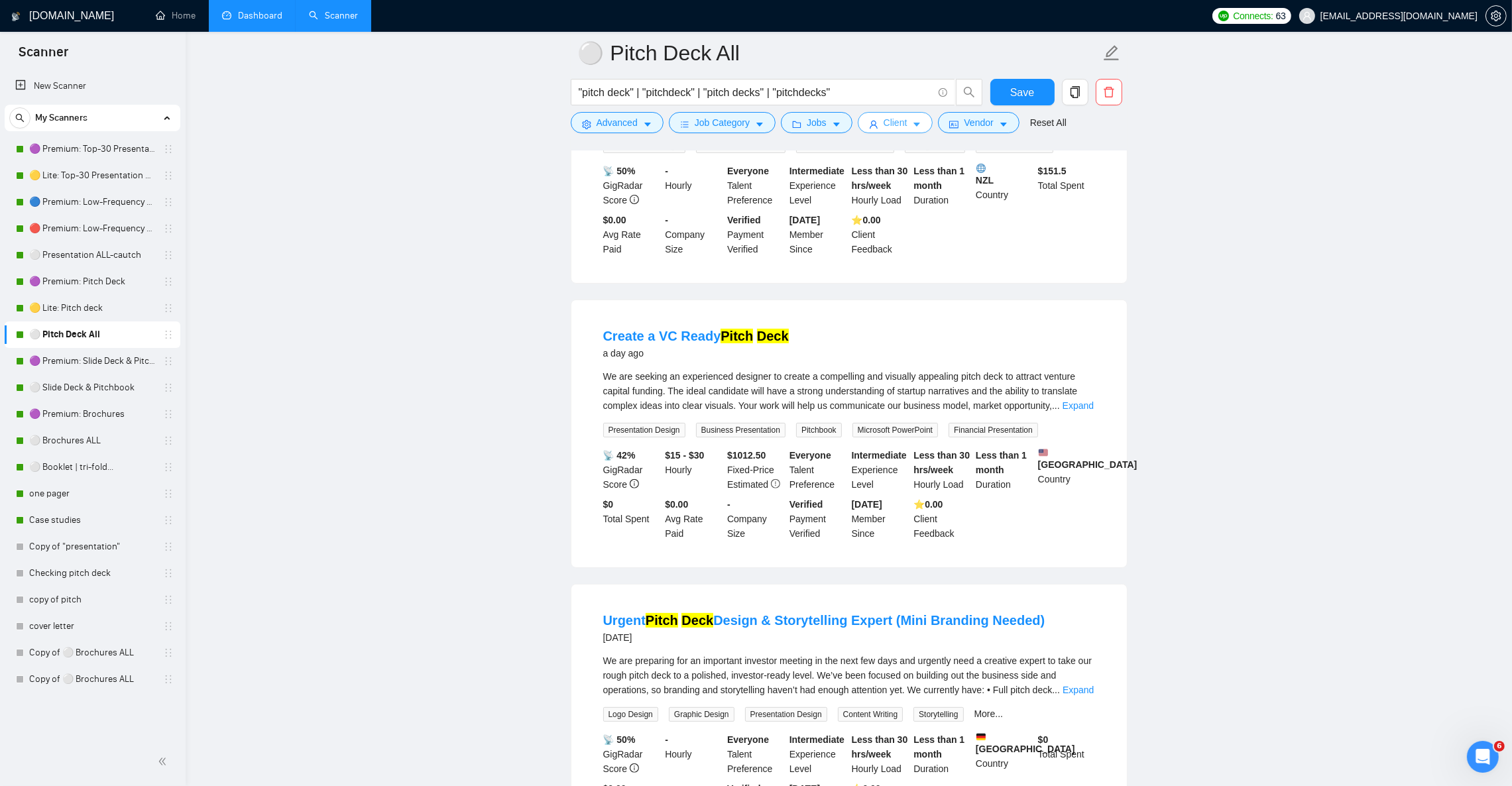
scroll to position [696, 0]
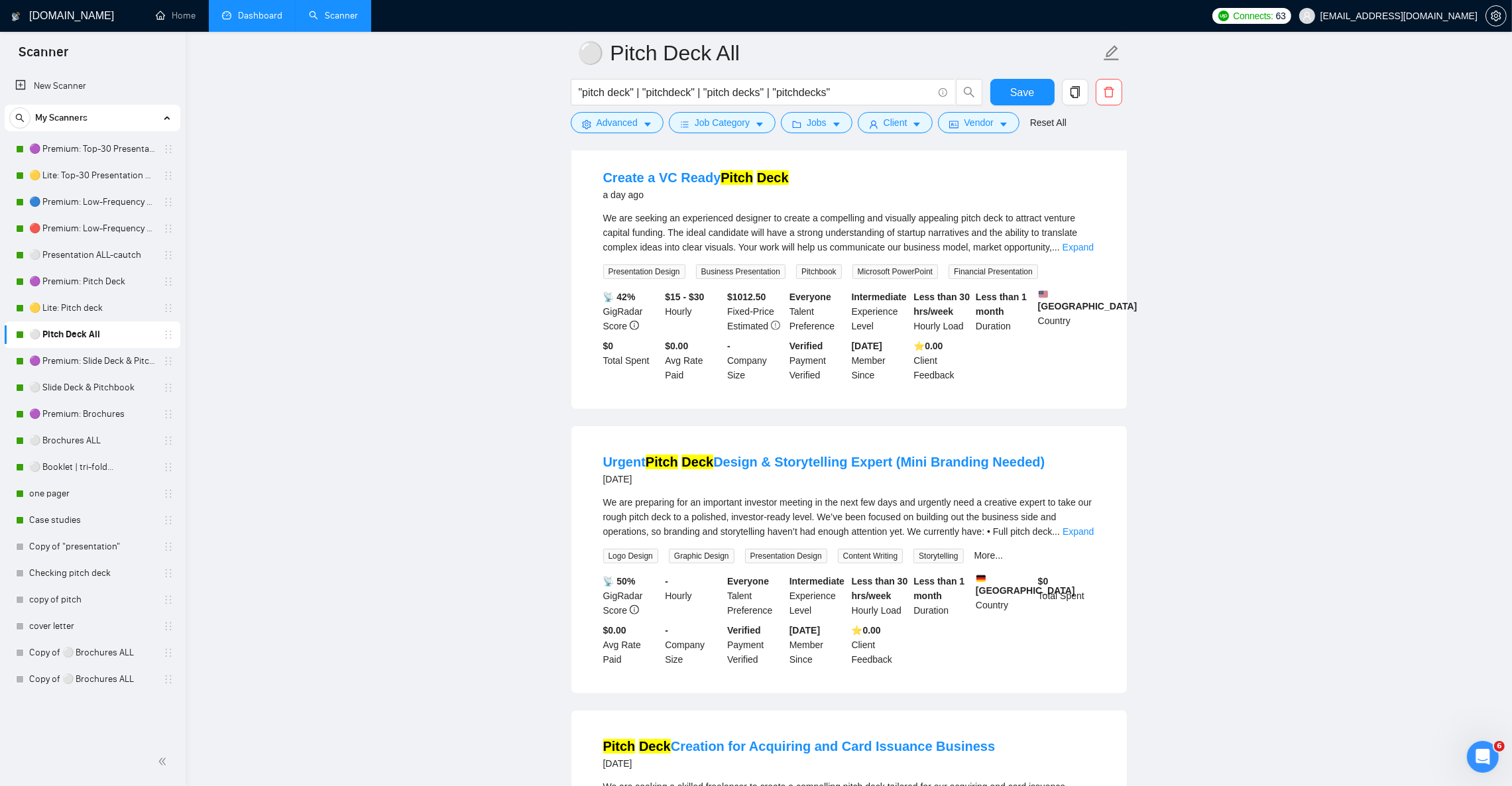
click at [244, 11] on link "Dashboard" at bounding box center [252, 15] width 60 height 11
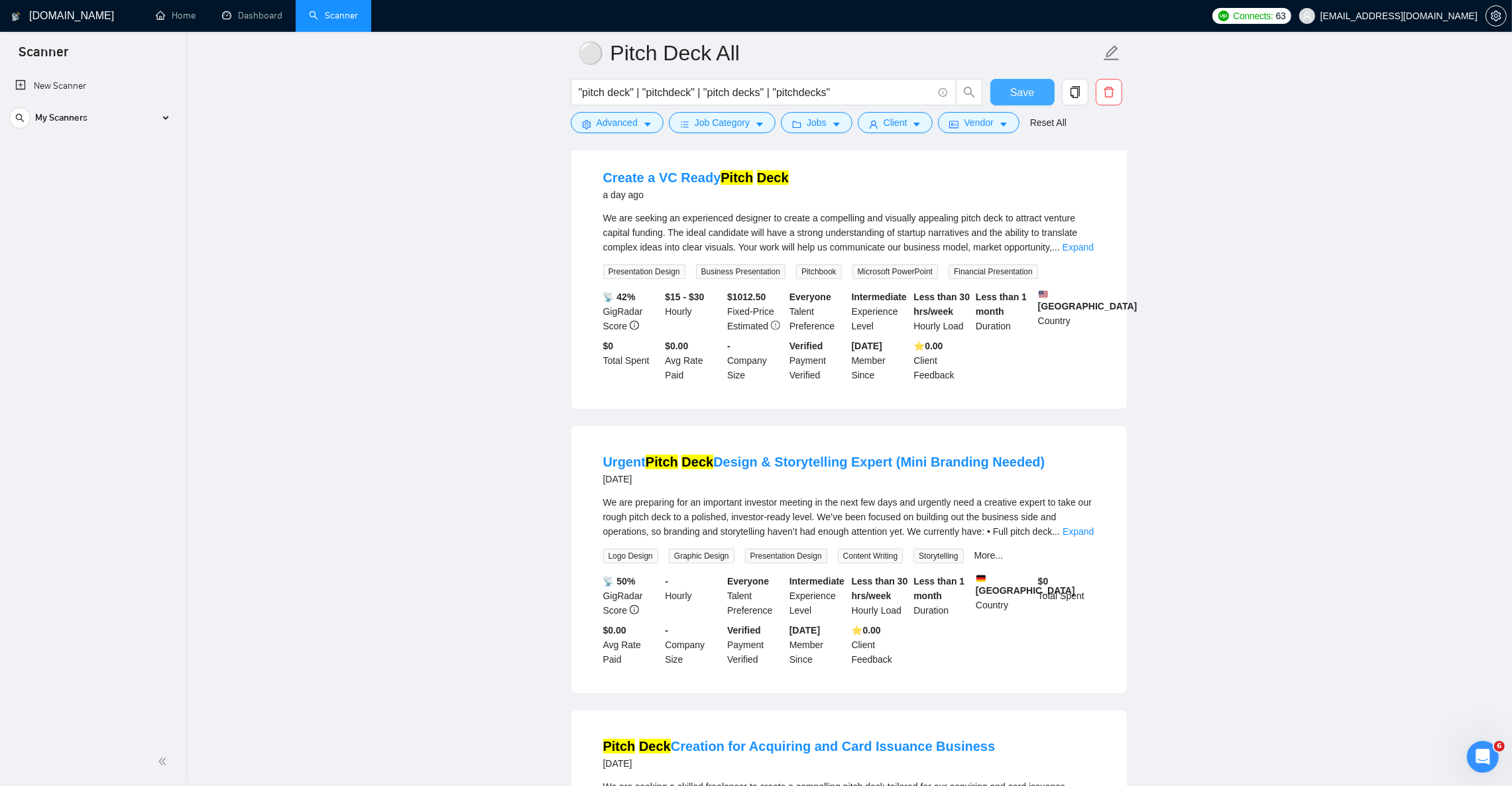
click at [1020, 93] on span "Save" at bounding box center [1022, 92] width 24 height 17
click at [255, 19] on link "Dashboard" at bounding box center [252, 15] width 60 height 11
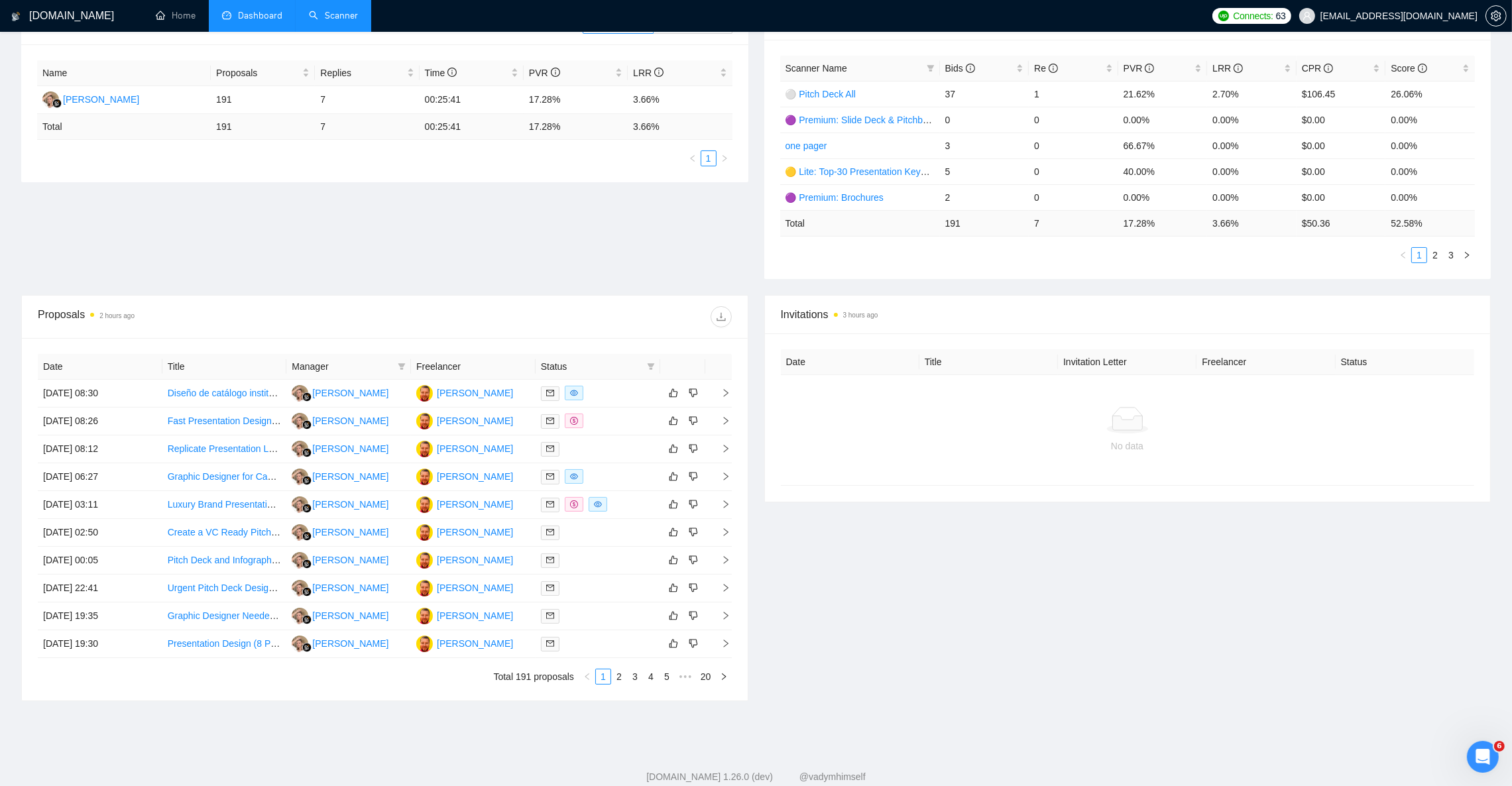
scroll to position [272, 0]
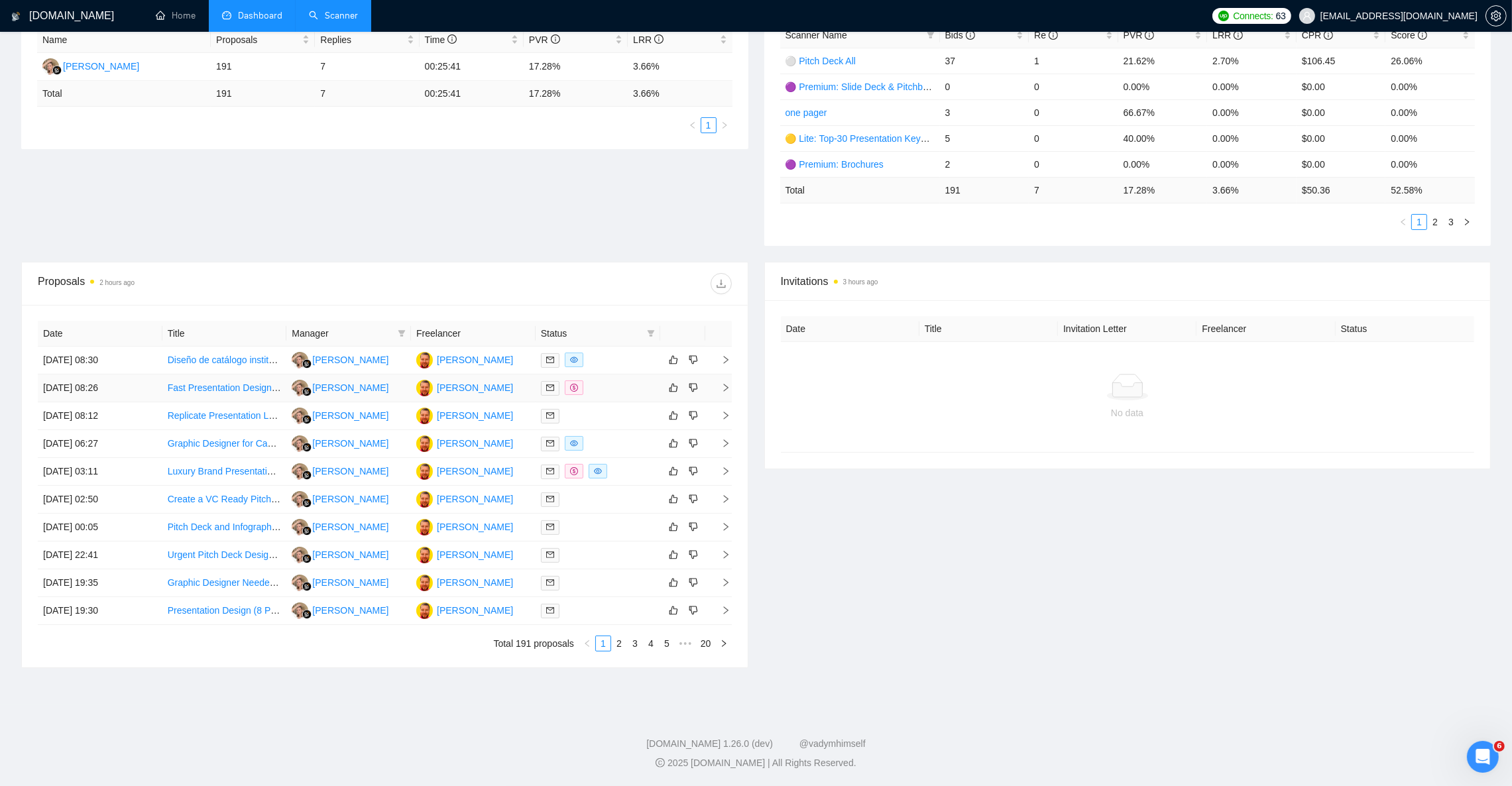
click at [727, 386] on icon "right" at bounding box center [726, 388] width 9 height 9
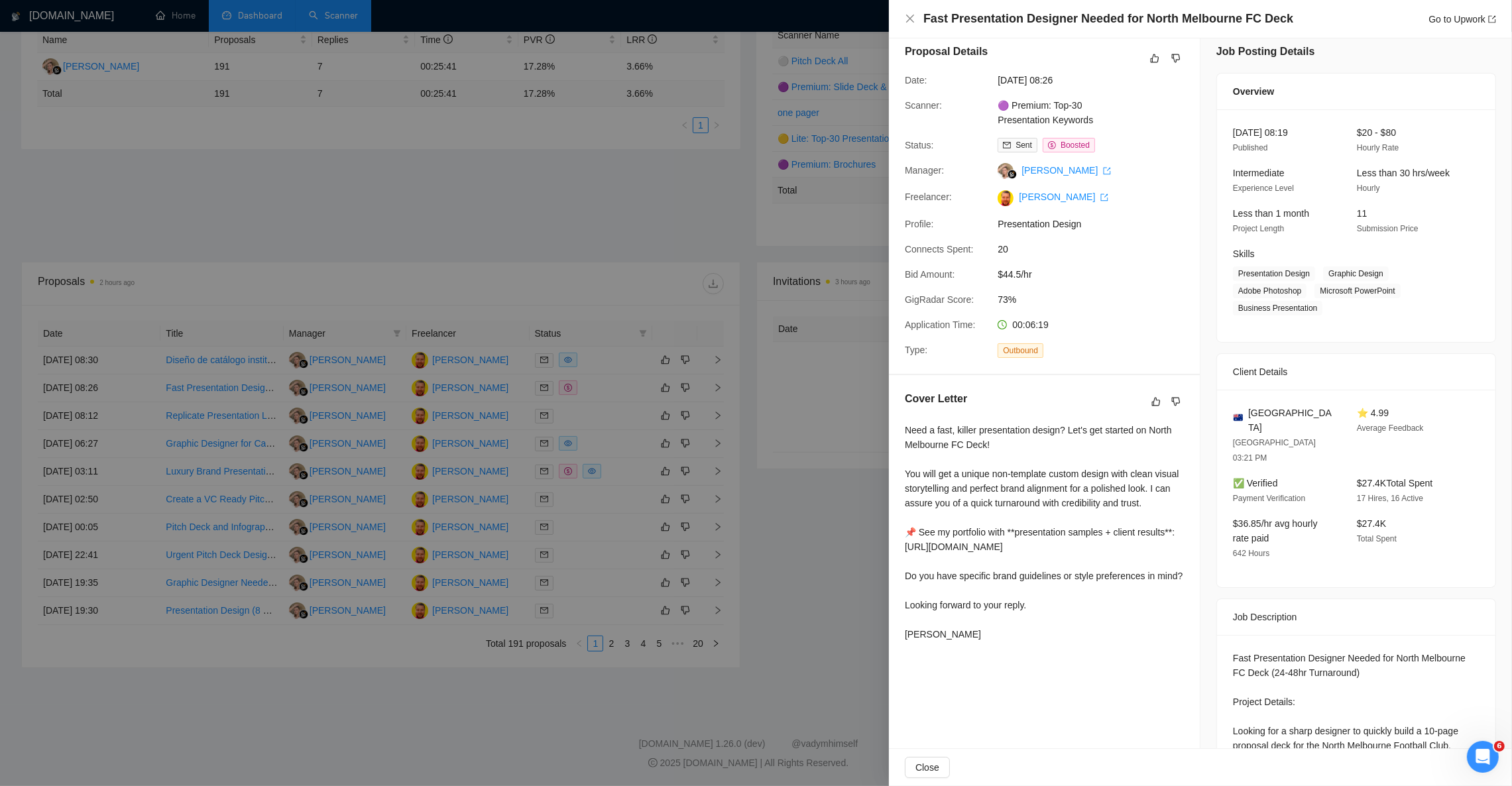
scroll to position [0, 0]
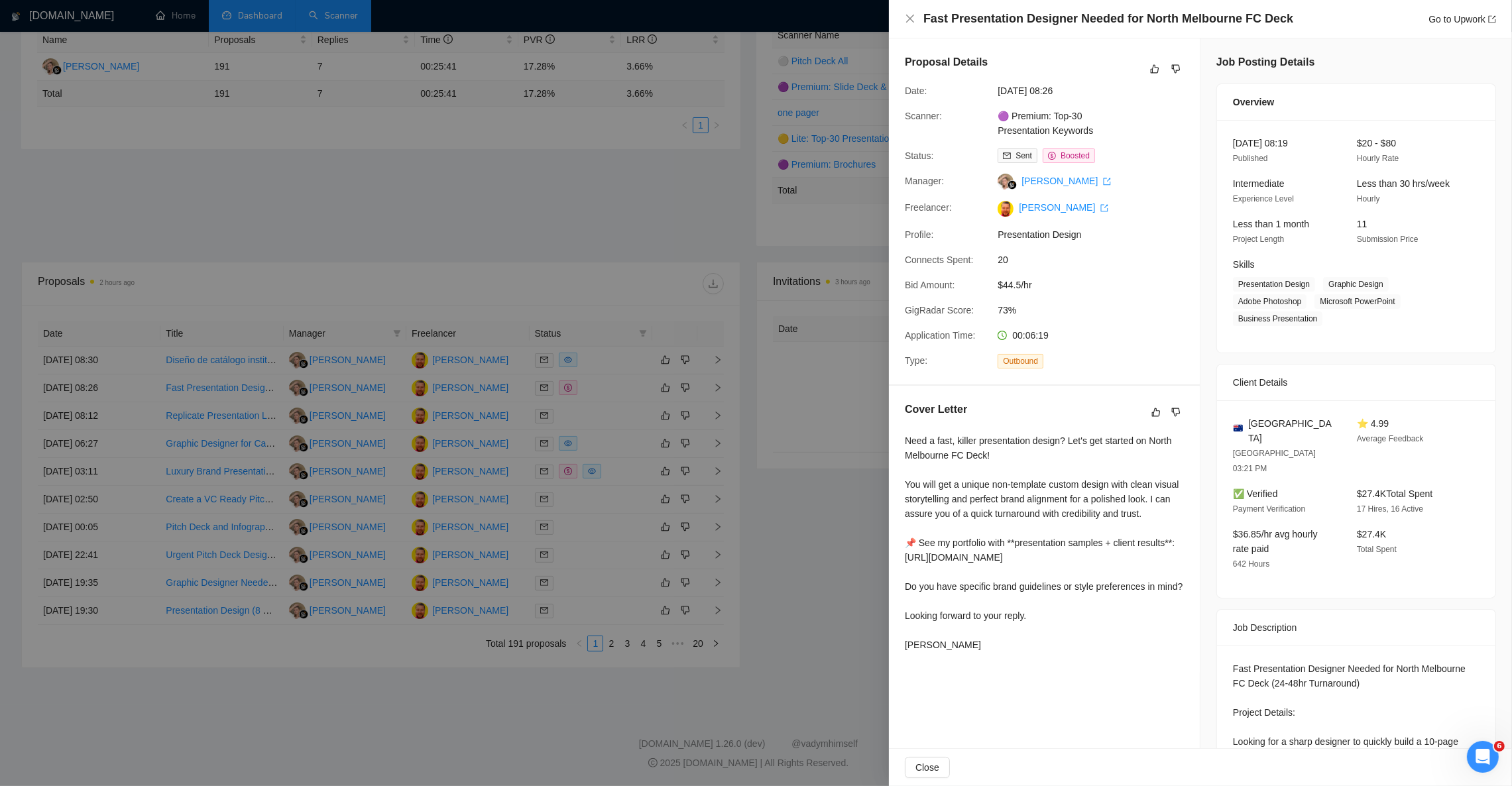
click at [203, 382] on div at bounding box center [756, 393] width 1512 height 786
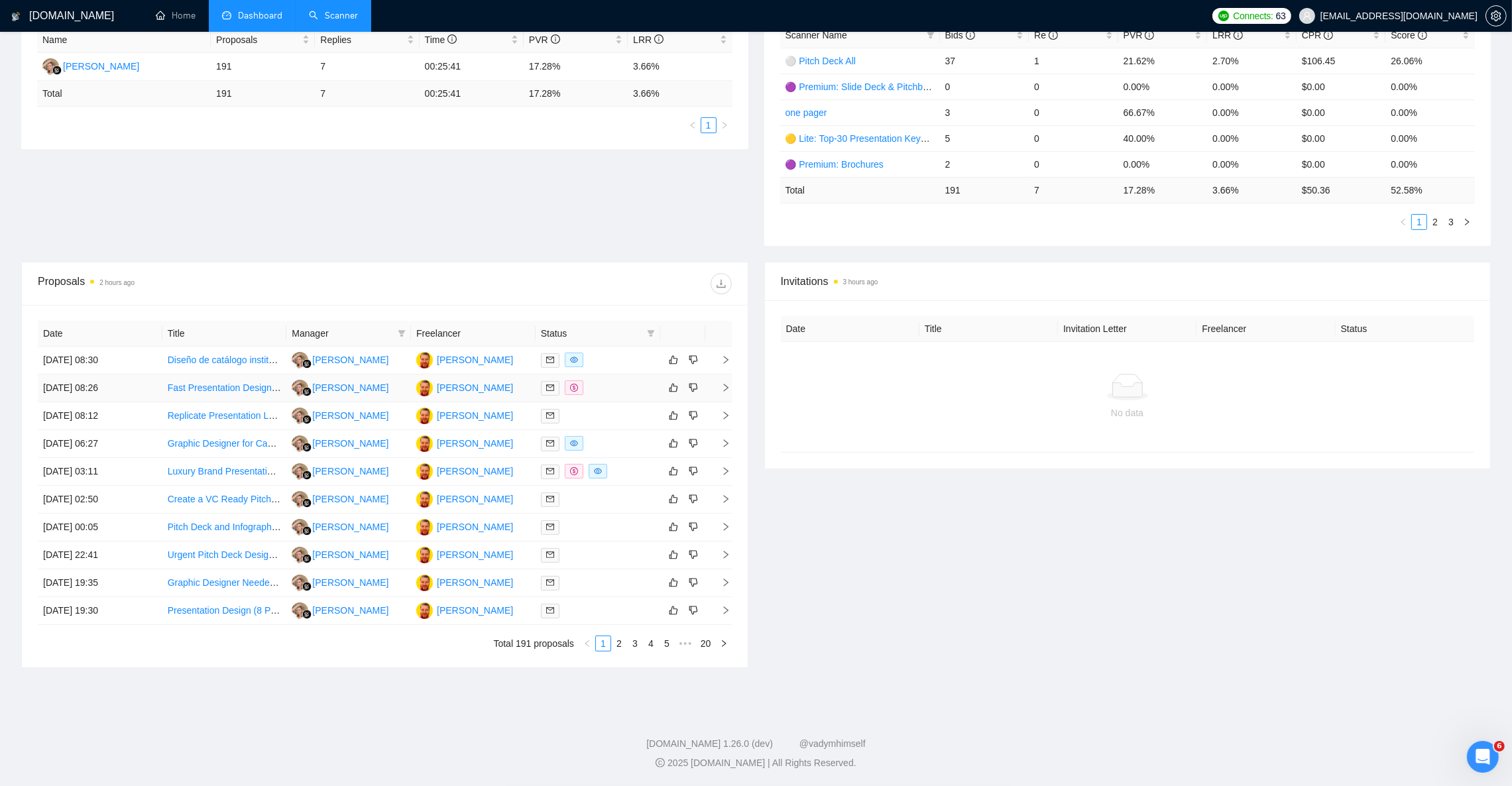
click at [721, 383] on icon "right" at bounding box center [726, 388] width 9 height 9
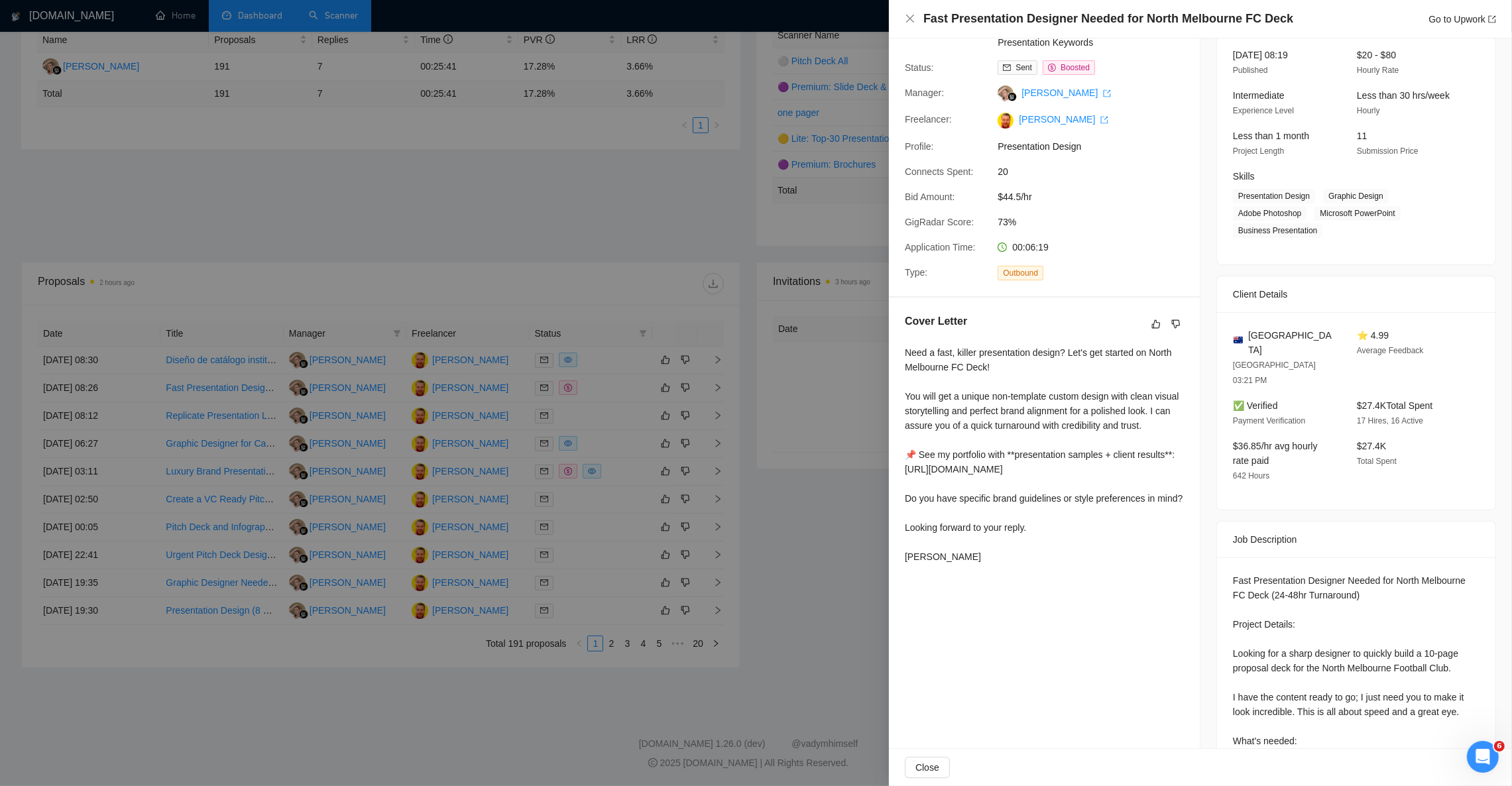
scroll to position [100, 0]
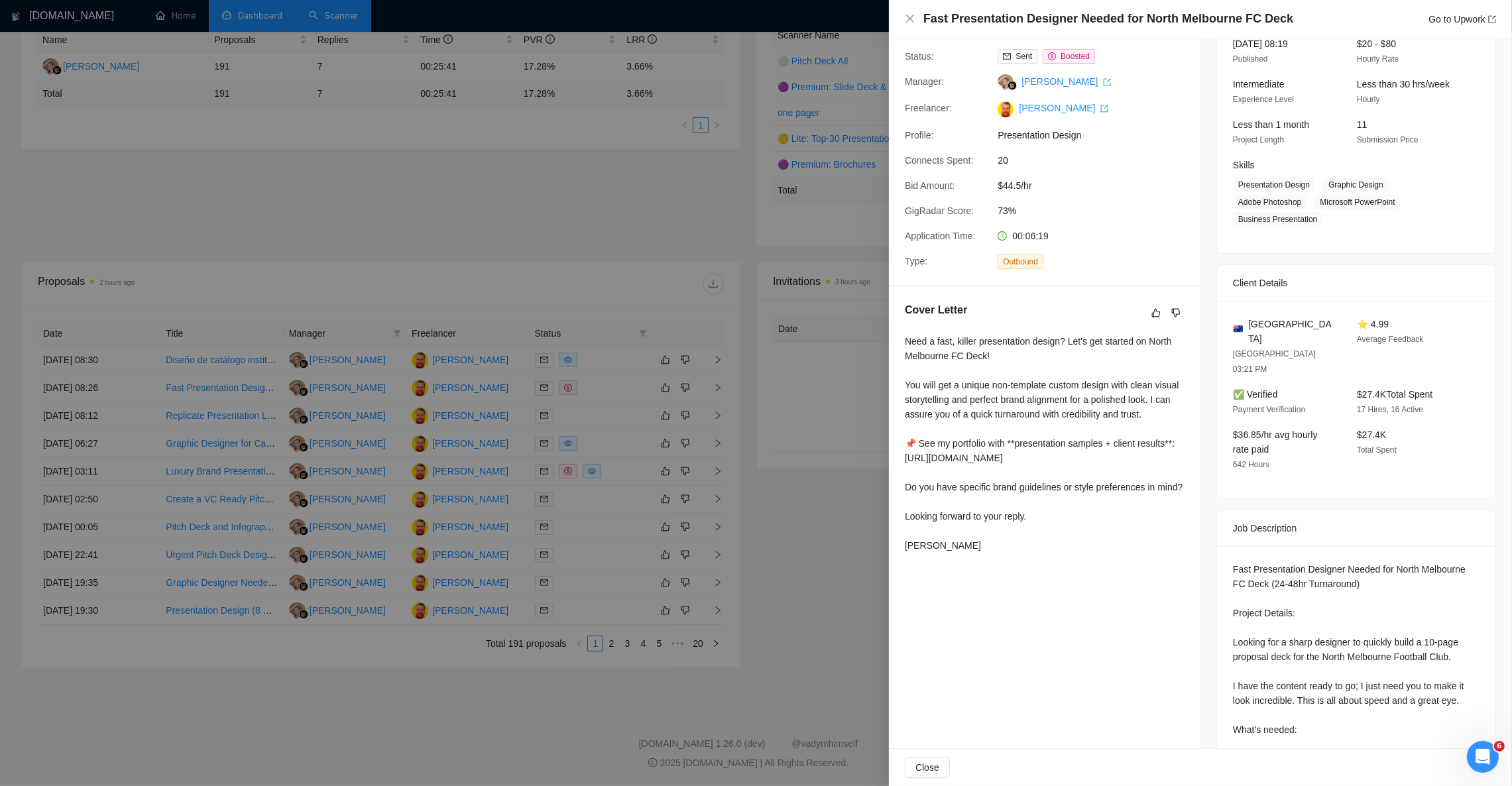
click at [208, 386] on div at bounding box center [756, 393] width 1512 height 786
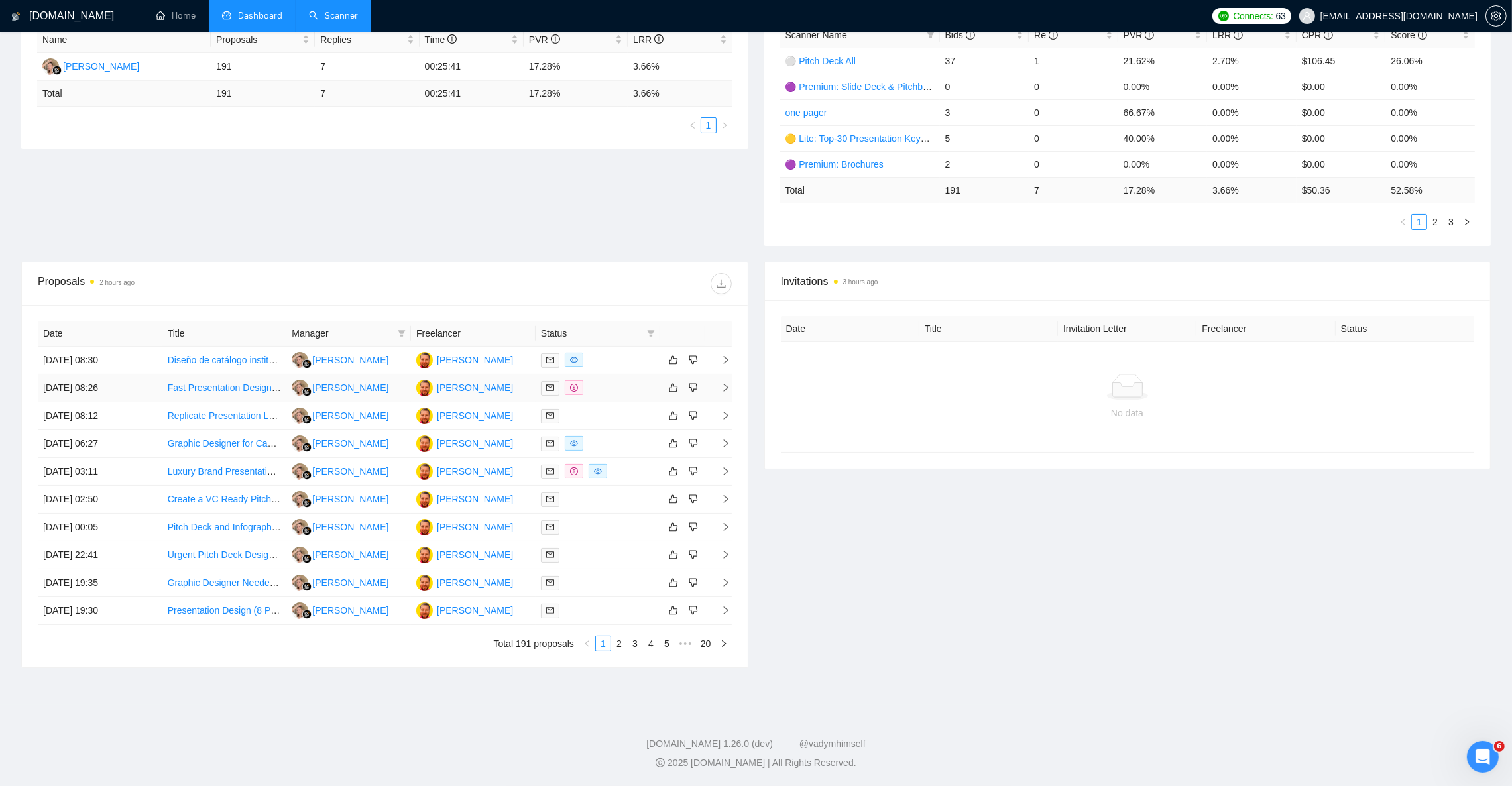
click at [208, 386] on link "Fast Presentation Designer Needed for North Melbourne FC Deck" at bounding box center [303, 388] width 271 height 11
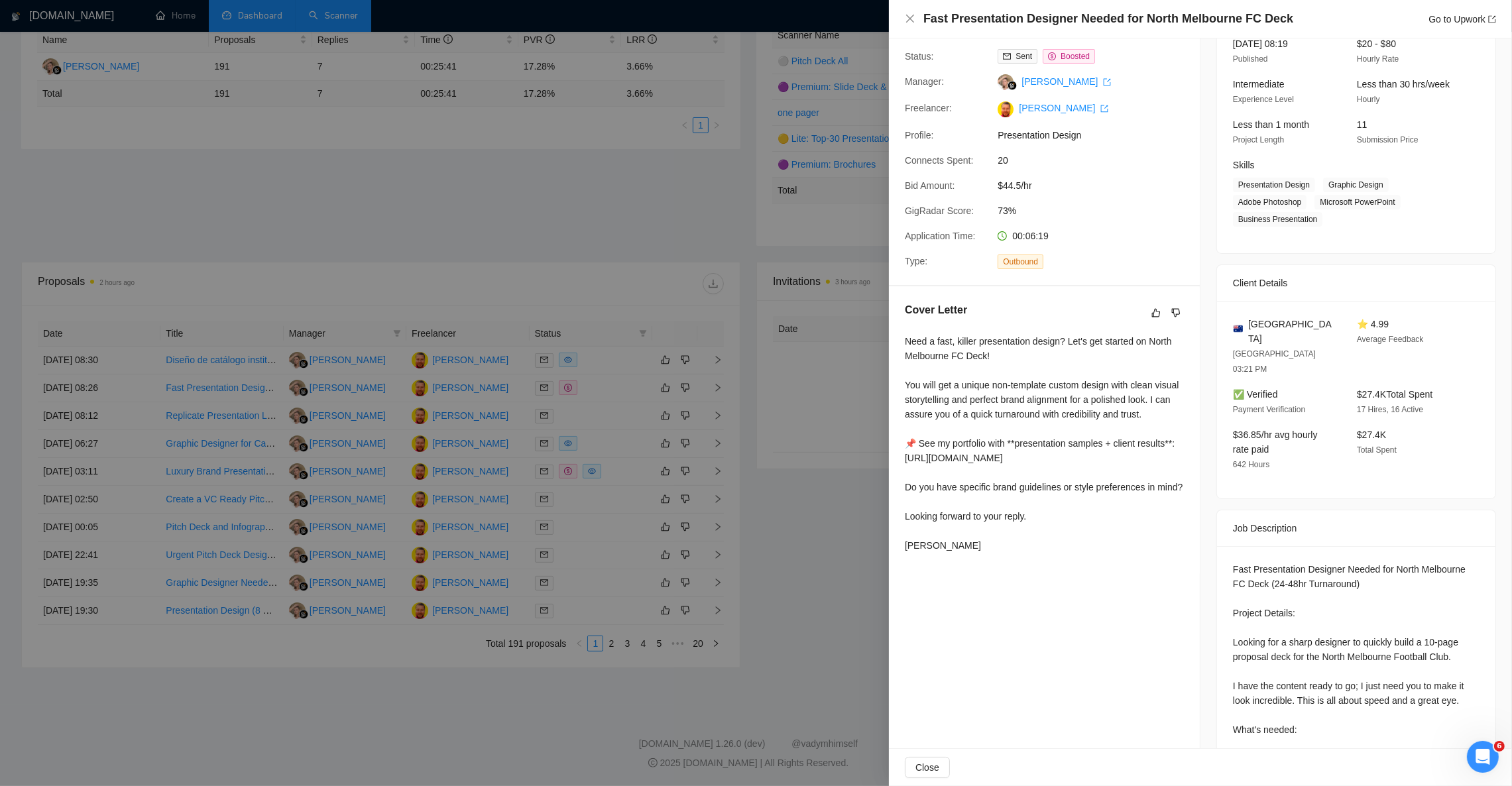
click at [789, 639] on div at bounding box center [756, 393] width 1512 height 786
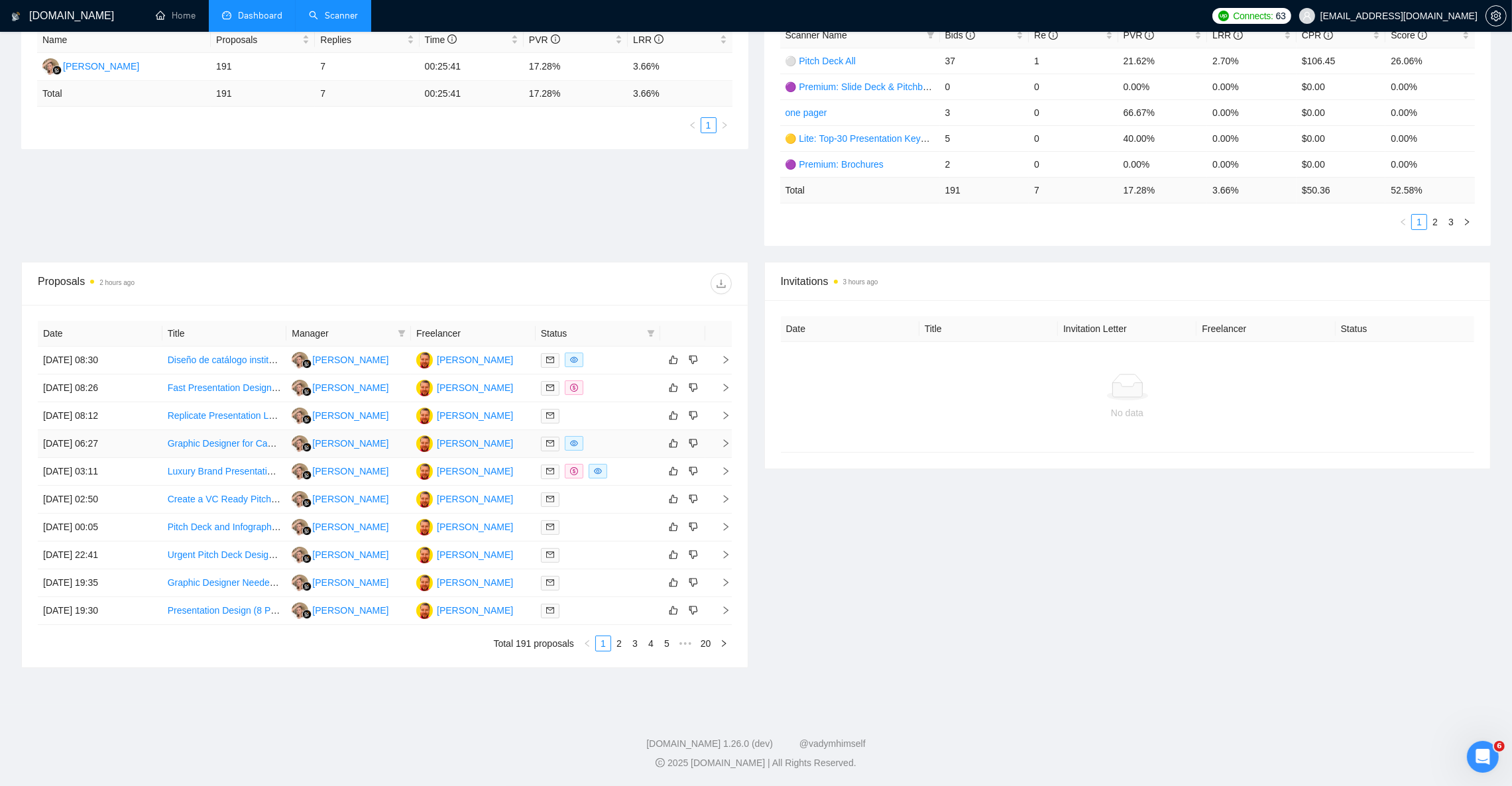
click at [727, 441] on icon "right" at bounding box center [726, 444] width 9 height 9
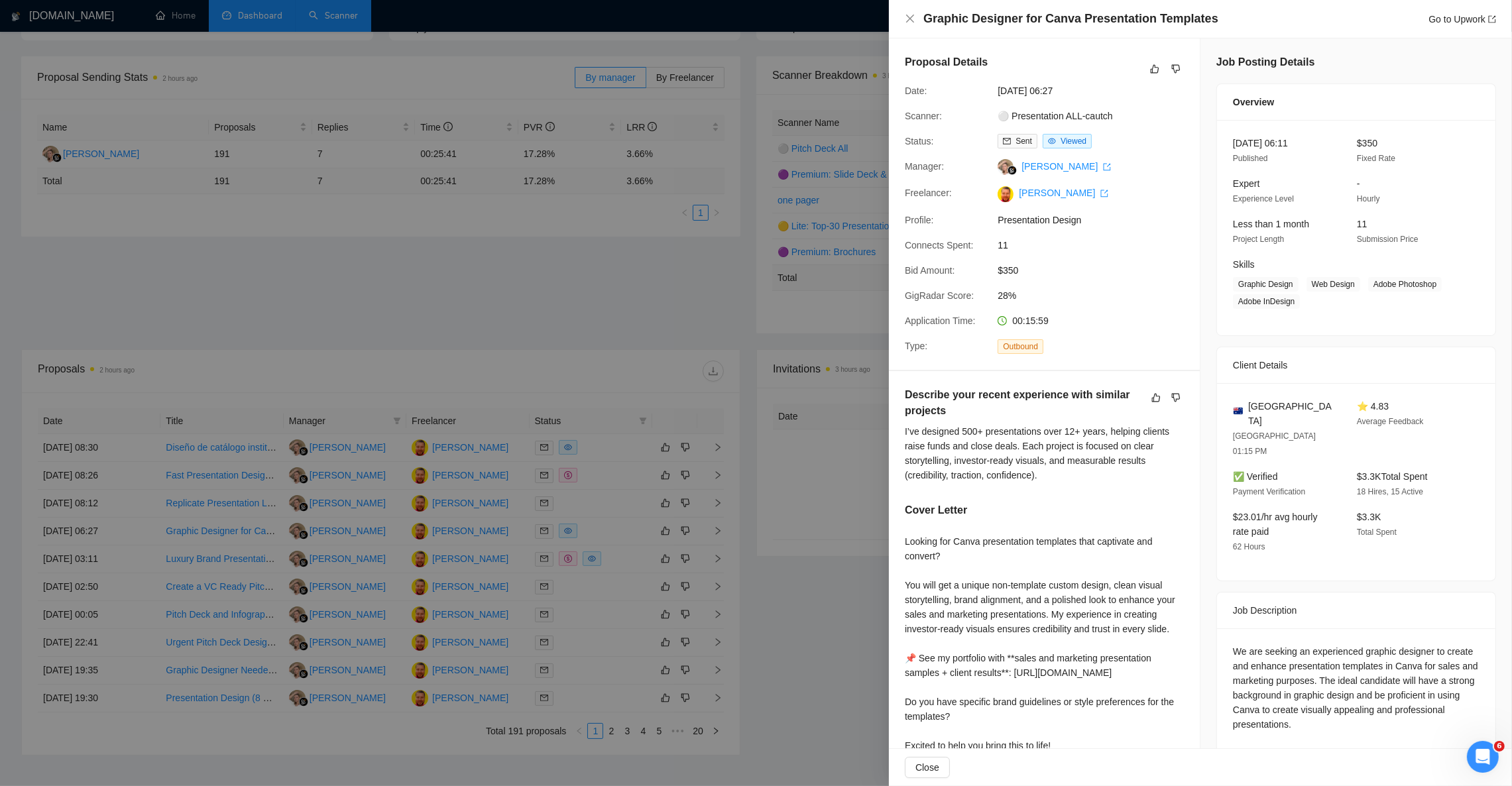
scroll to position [172, 0]
click at [250, 532] on div at bounding box center [756, 393] width 1512 height 786
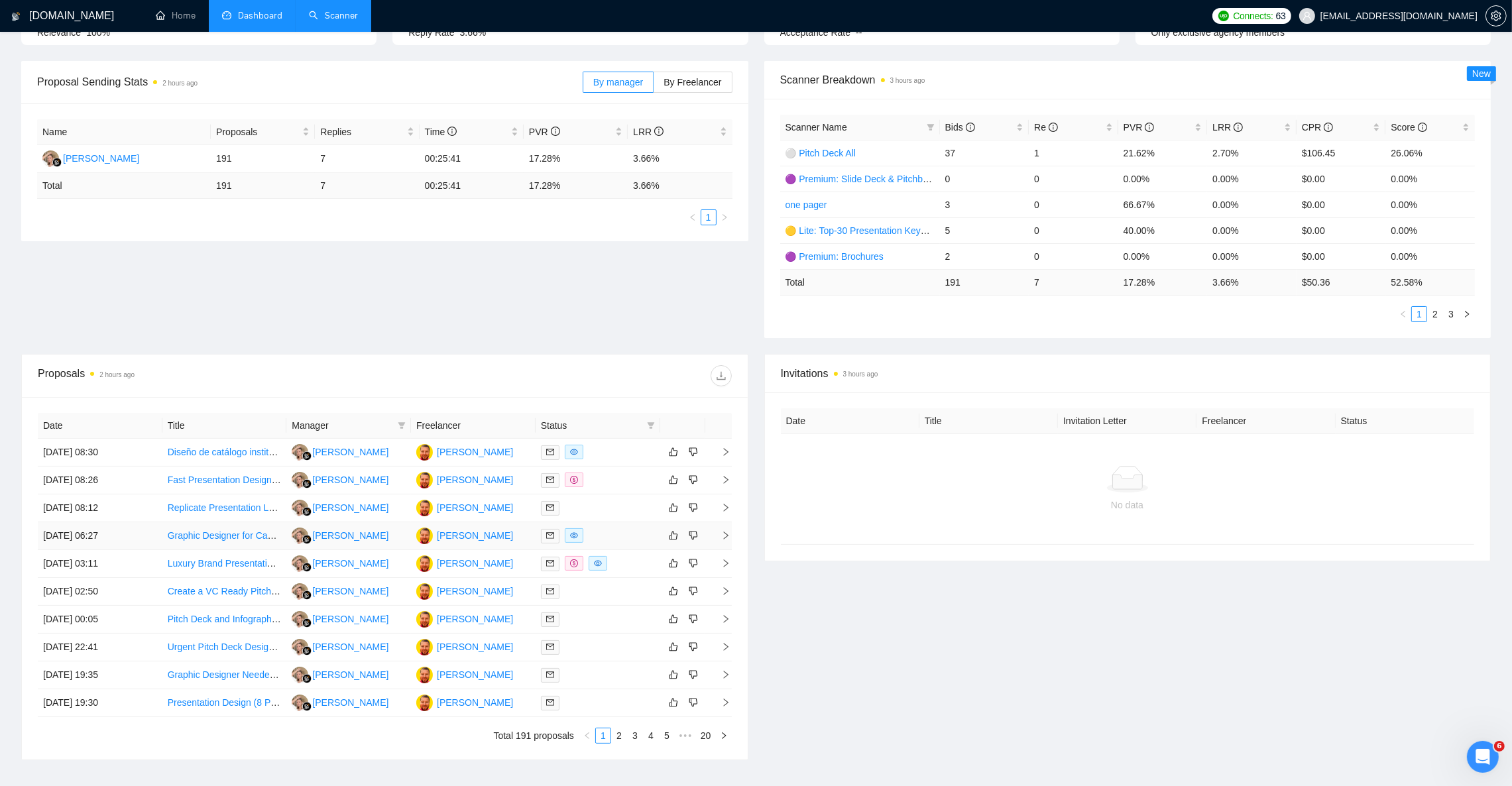
click at [247, 538] on link "Graphic Designer for Canva Presentation Templates" at bounding box center [274, 536] width 214 height 11
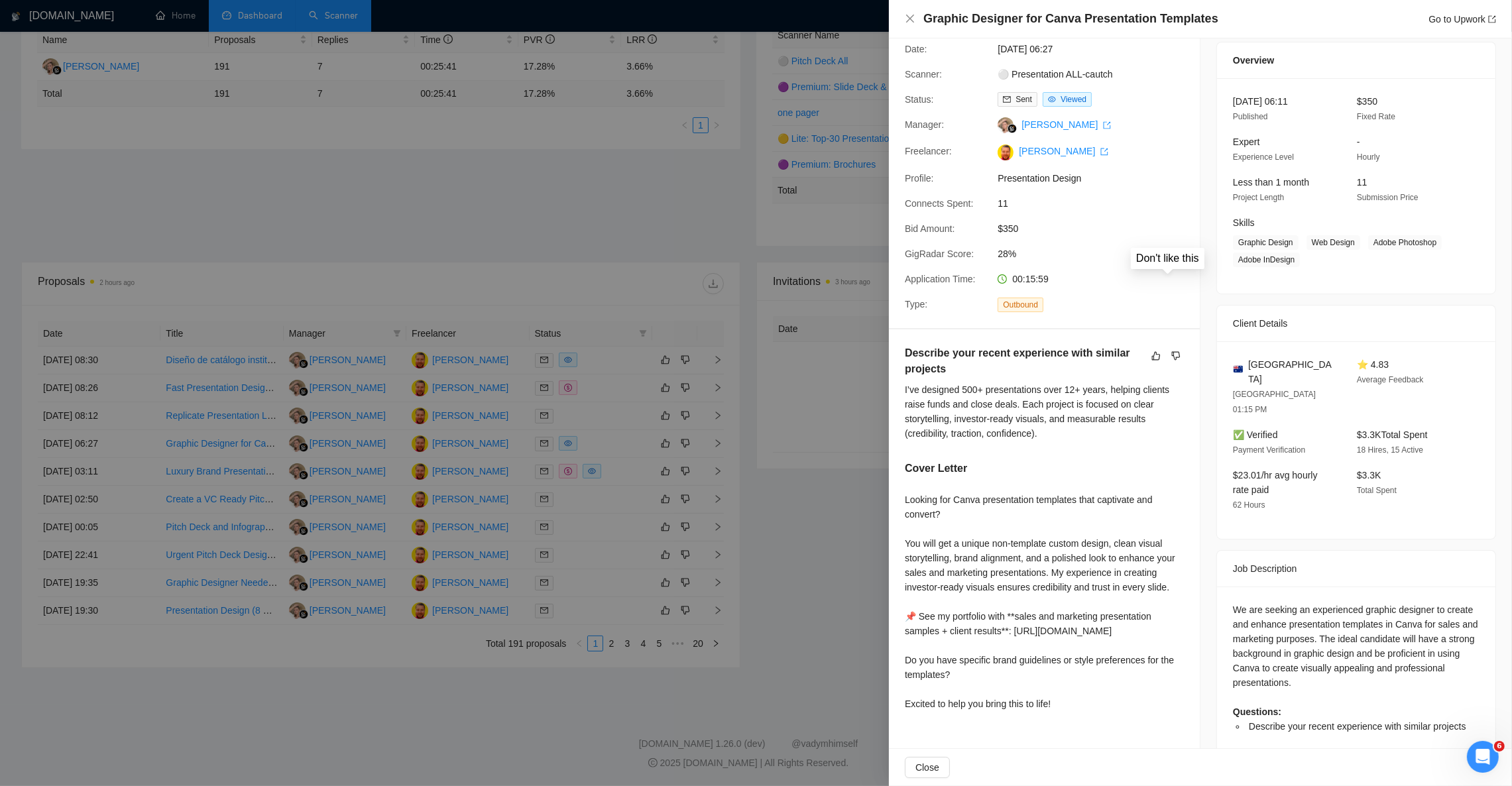
scroll to position [272, 0]
click at [911, 11] on div "Graphic Designer for Canva Presentation Templates Go to Upwork" at bounding box center [1200, 19] width 591 height 17
click at [908, 19] on icon "close" at bounding box center [910, 19] width 11 height 11
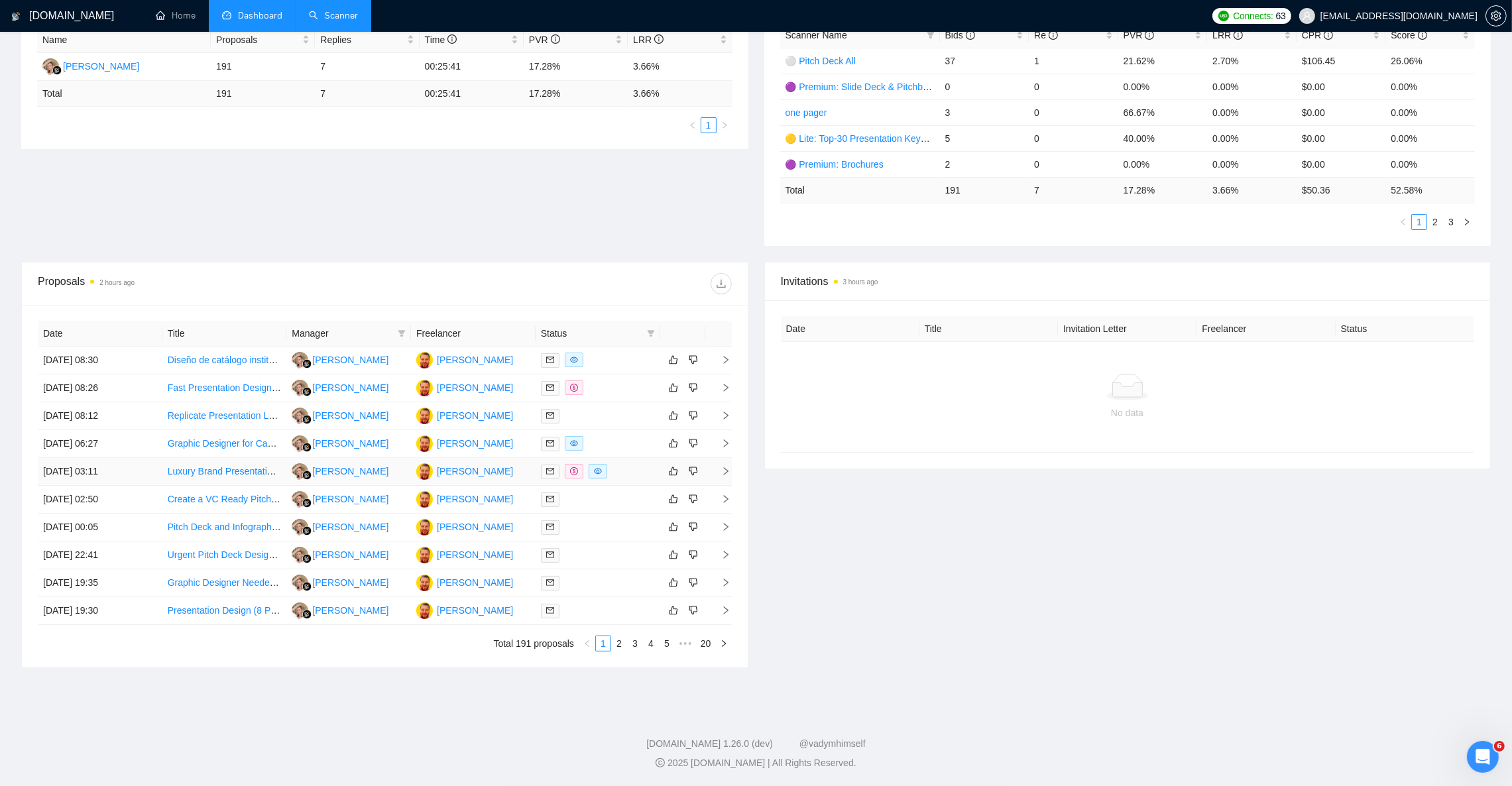
click at [729, 470] on icon "right" at bounding box center [726, 471] width 9 height 9
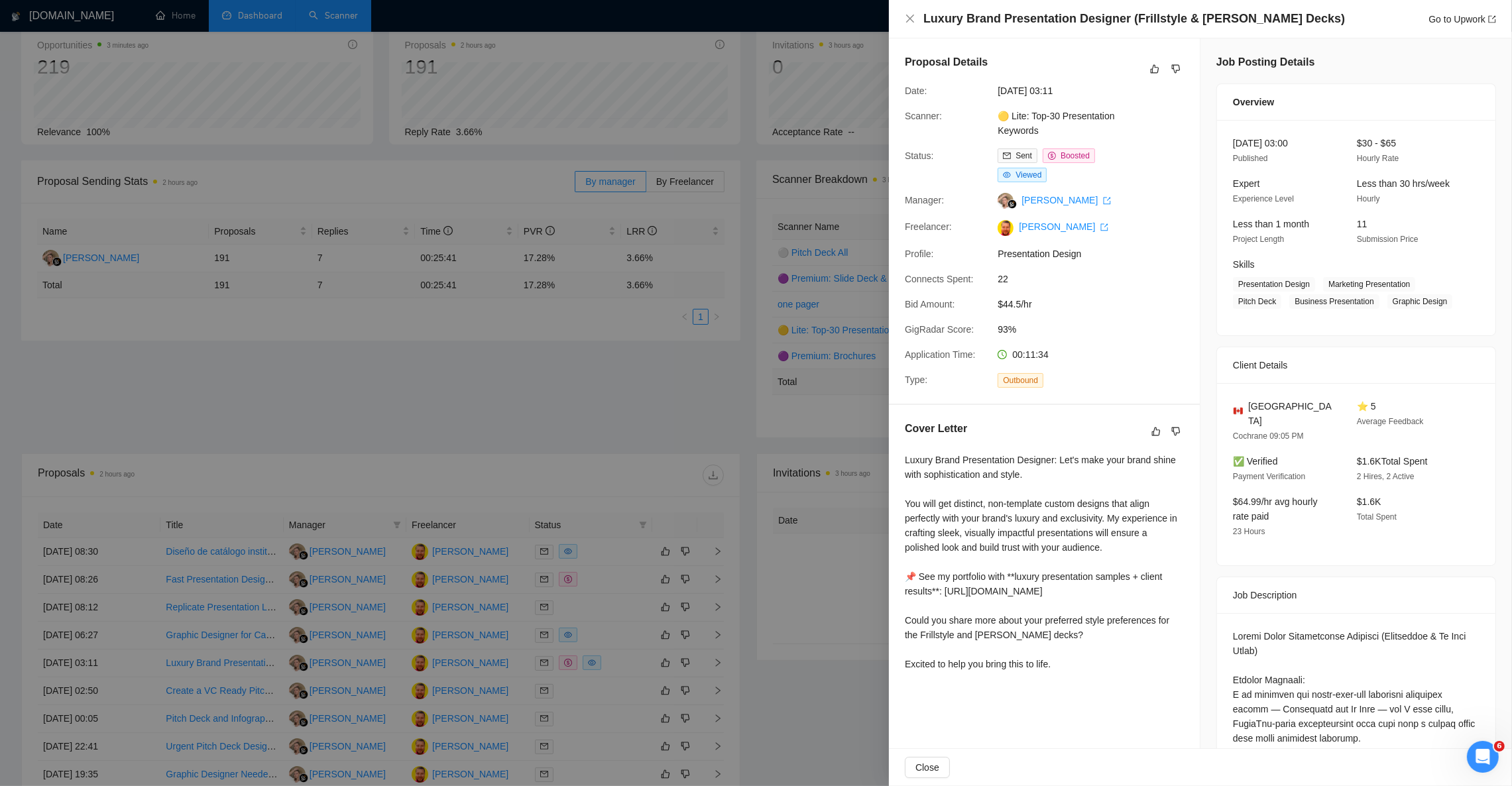
scroll to position [172, 0]
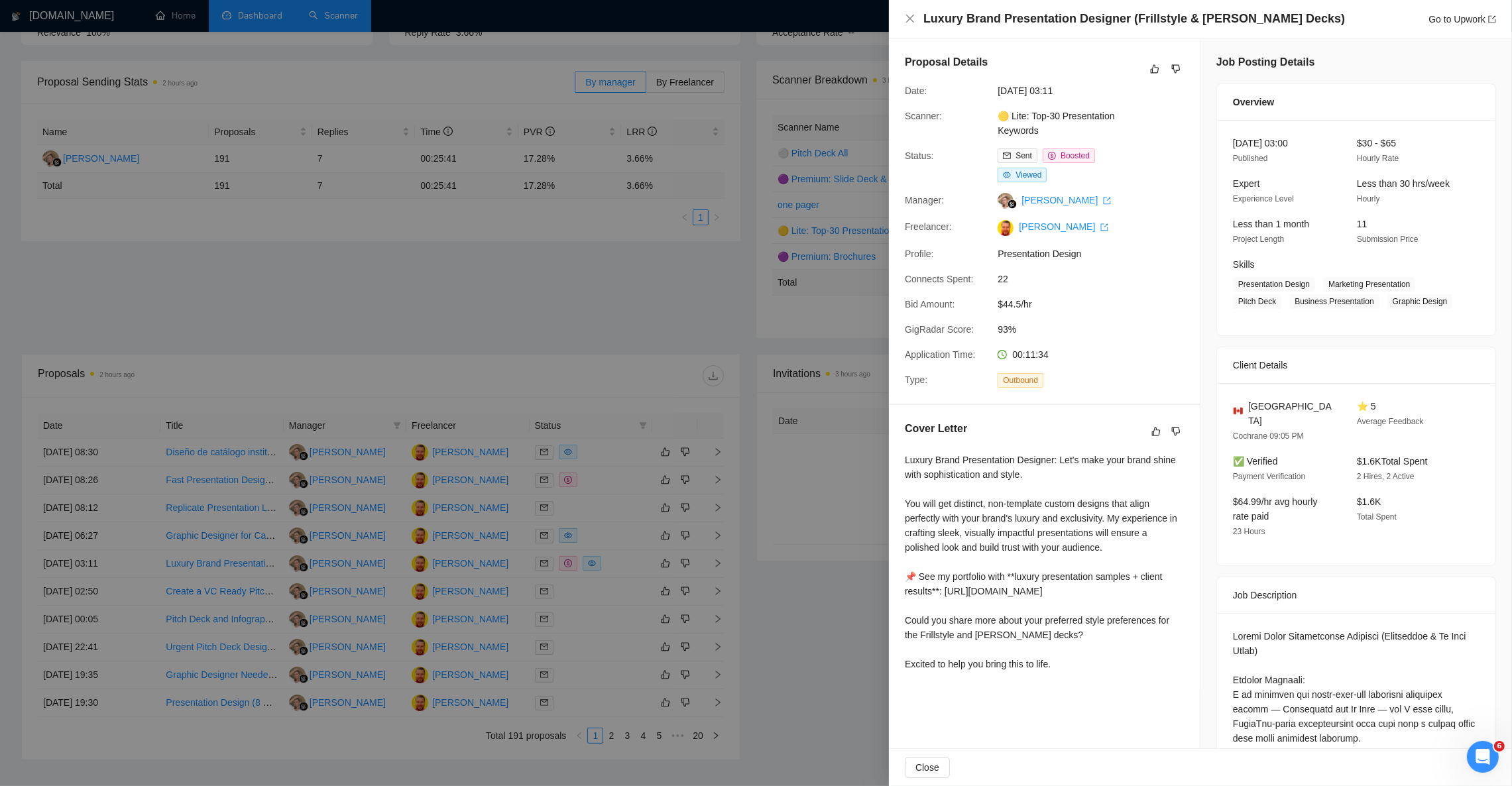
click at [183, 568] on div at bounding box center [756, 393] width 1512 height 786
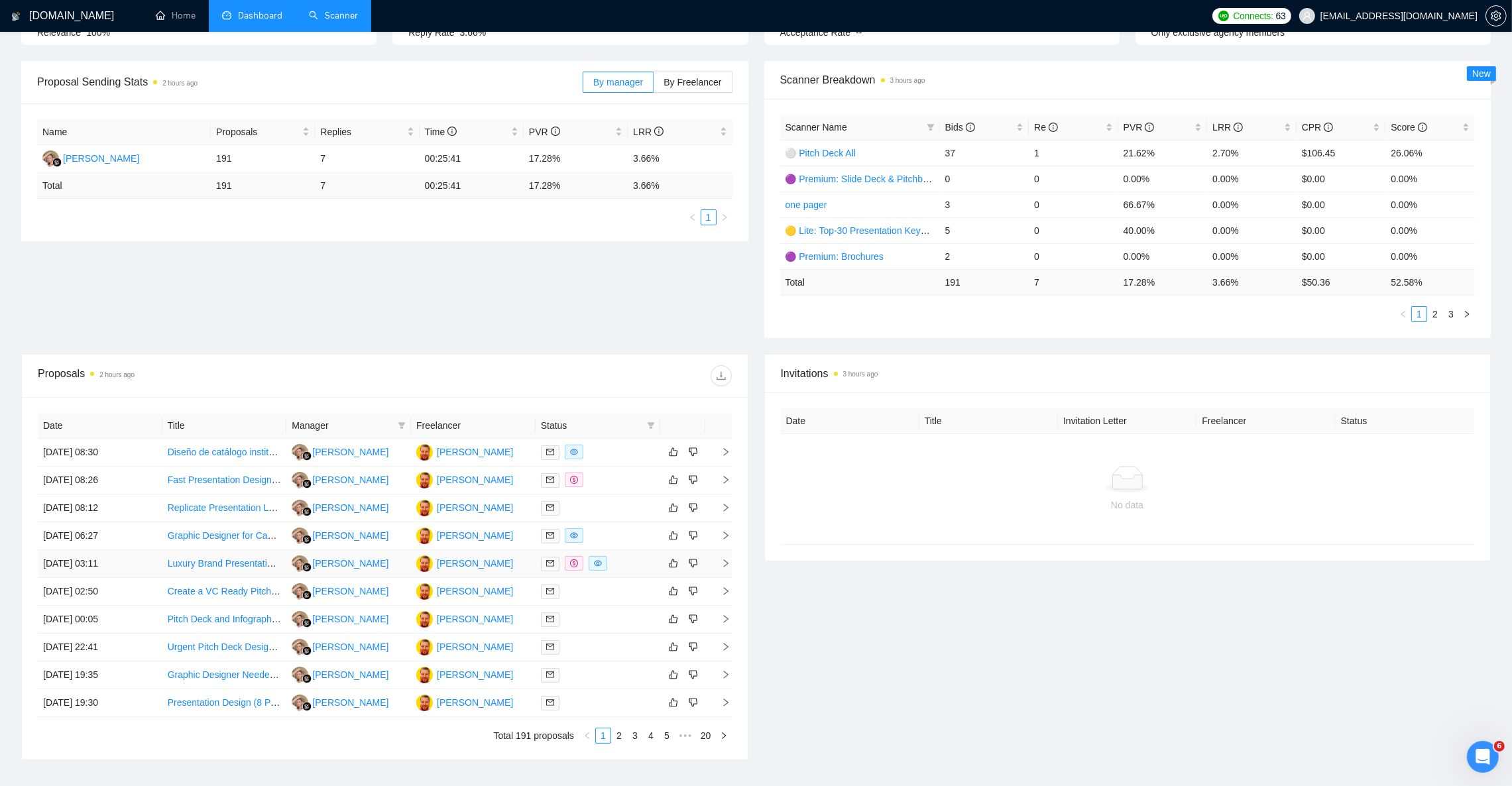
click at [187, 563] on link "Luxury Brand Presentation Designer (Frillstyle & [PERSON_NAME] Decks)" at bounding box center [322, 563] width 308 height 11
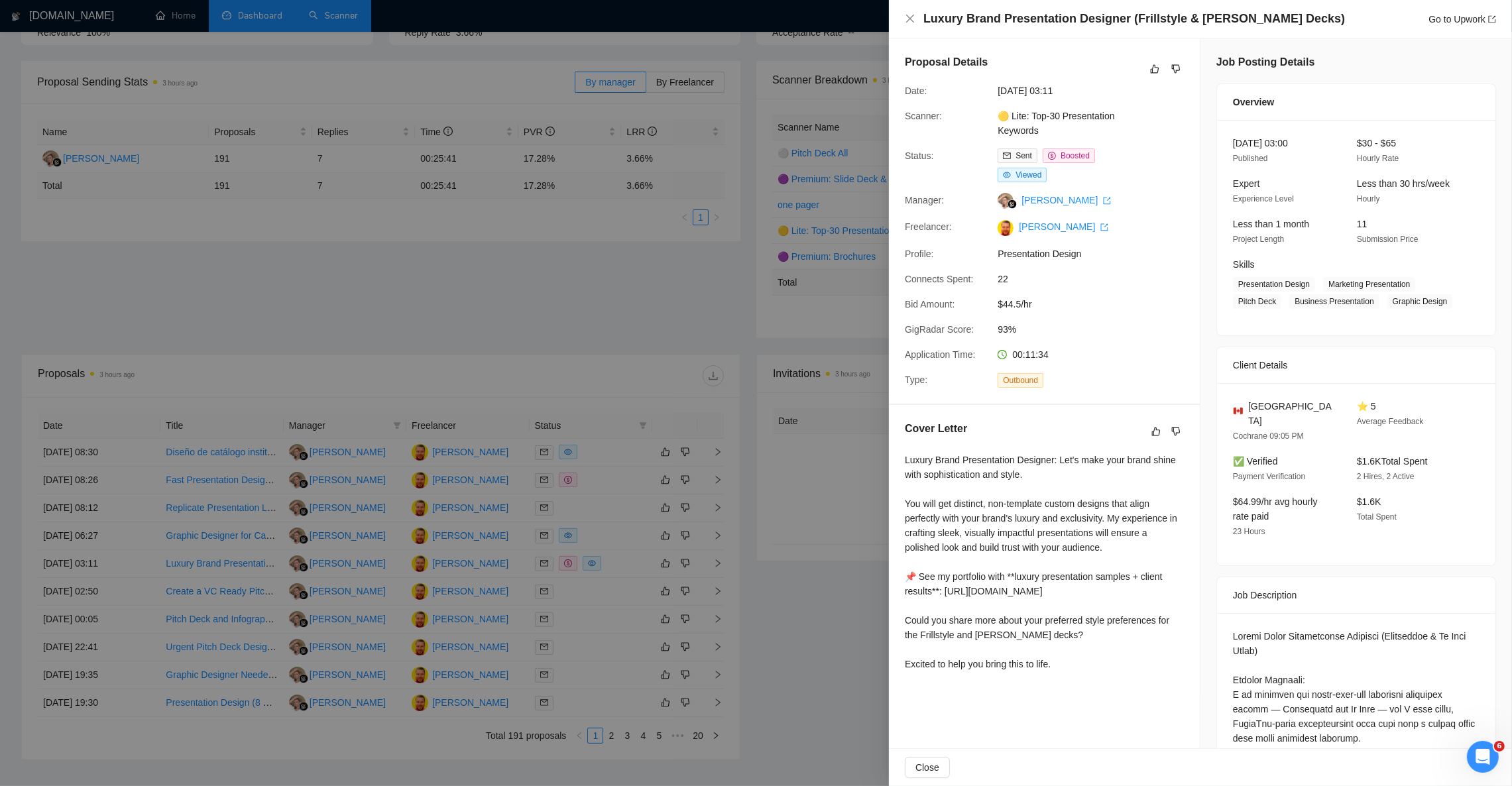
click at [563, 316] on div at bounding box center [756, 393] width 1512 height 786
